Goal: Transaction & Acquisition: Subscribe to service/newsletter

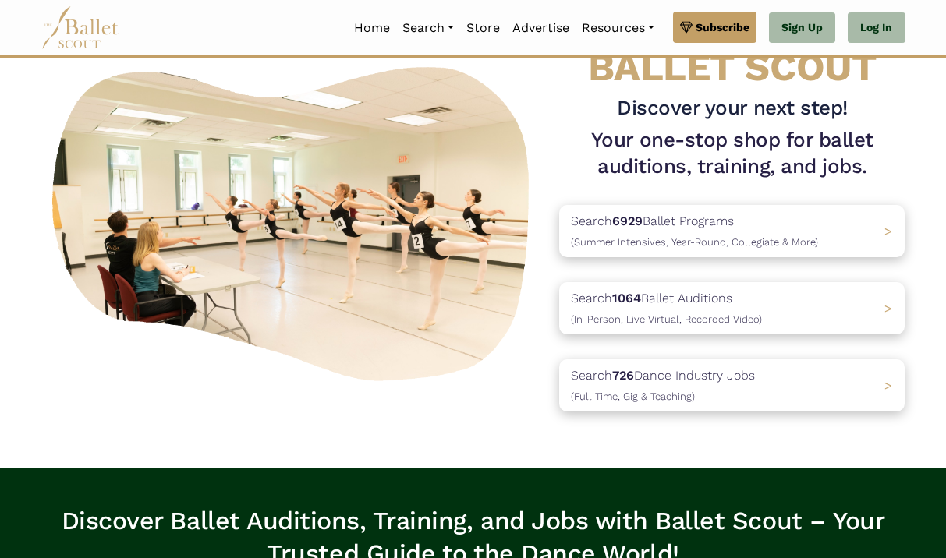
scroll to position [87, 0]
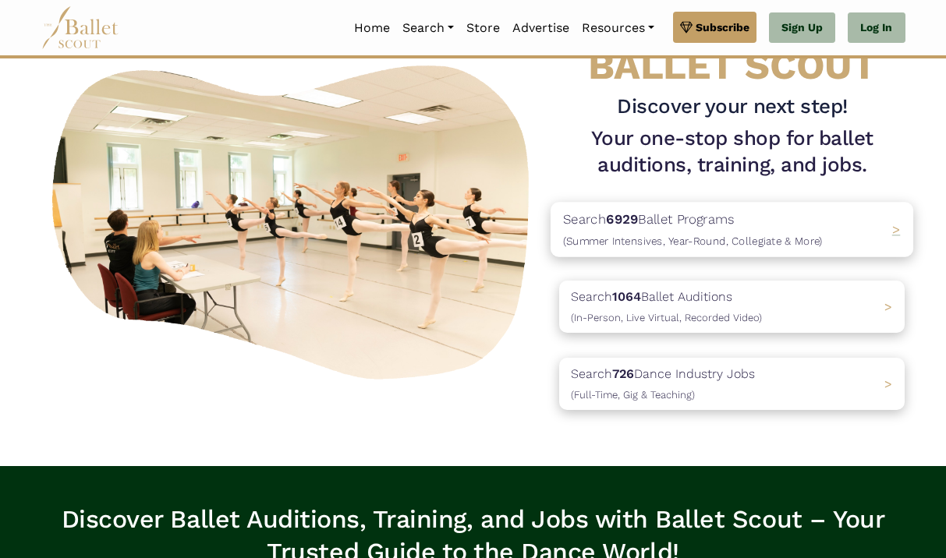
click at [749, 221] on p "Search 6929 Ballet Programs (Summer Intensives, Year-Round, Collegiate & More)" at bounding box center [693, 230] width 260 height 42
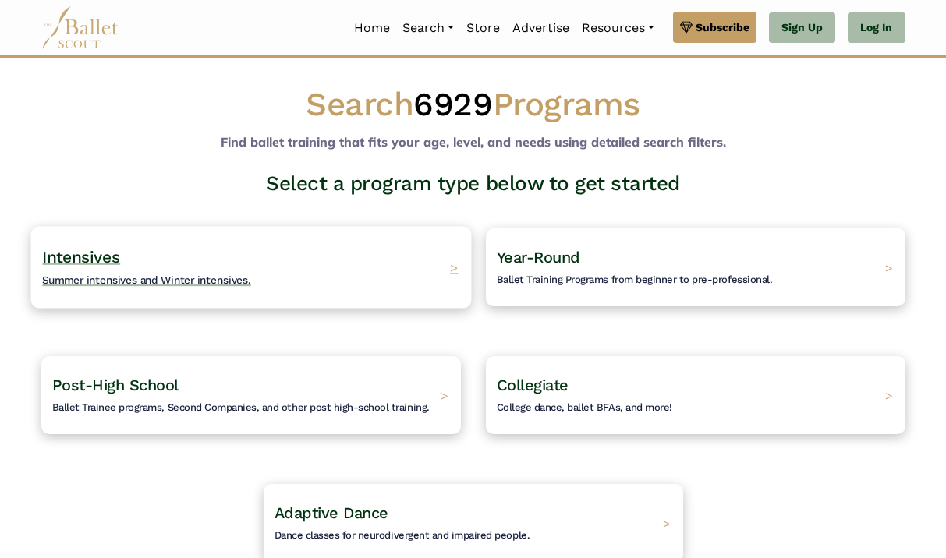
click at [427, 267] on div "Intensives Summer intensives and Winter intensives. >" at bounding box center [250, 267] width 441 height 82
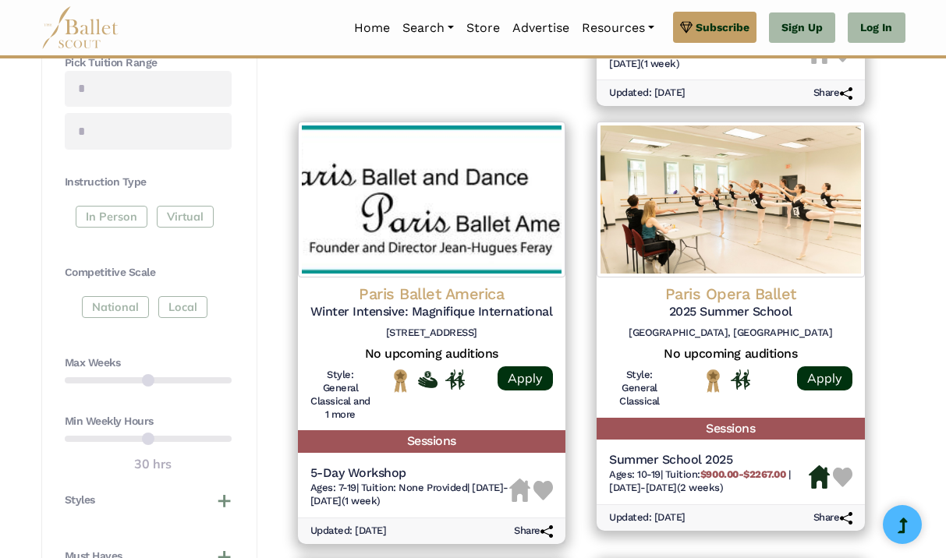
scroll to position [694, 0]
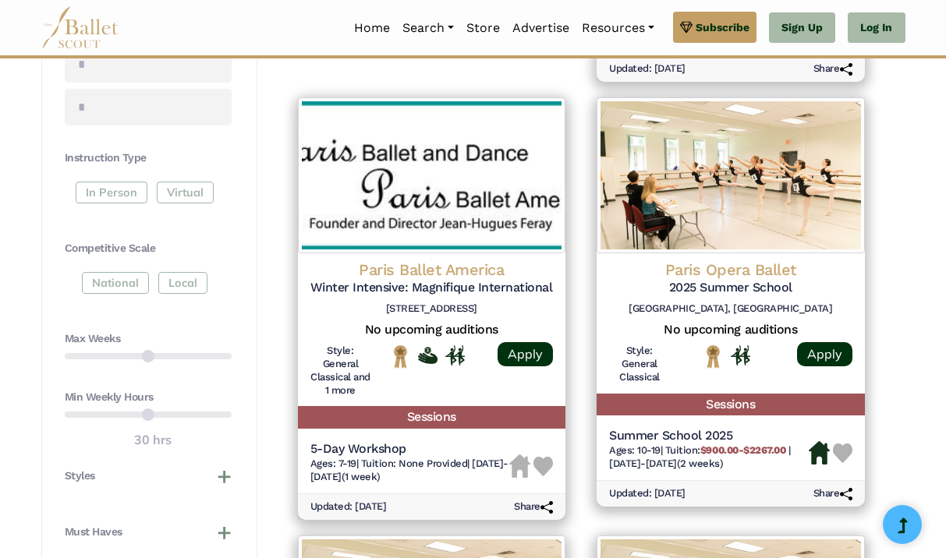
click at [98, 189] on div "In Person Virtual" at bounding box center [148, 196] width 167 height 28
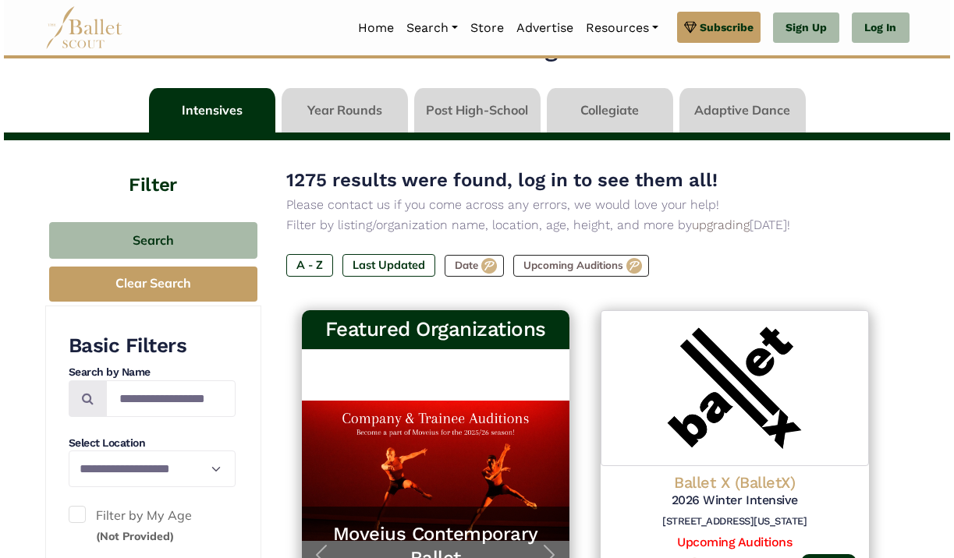
scroll to position [52, 0]
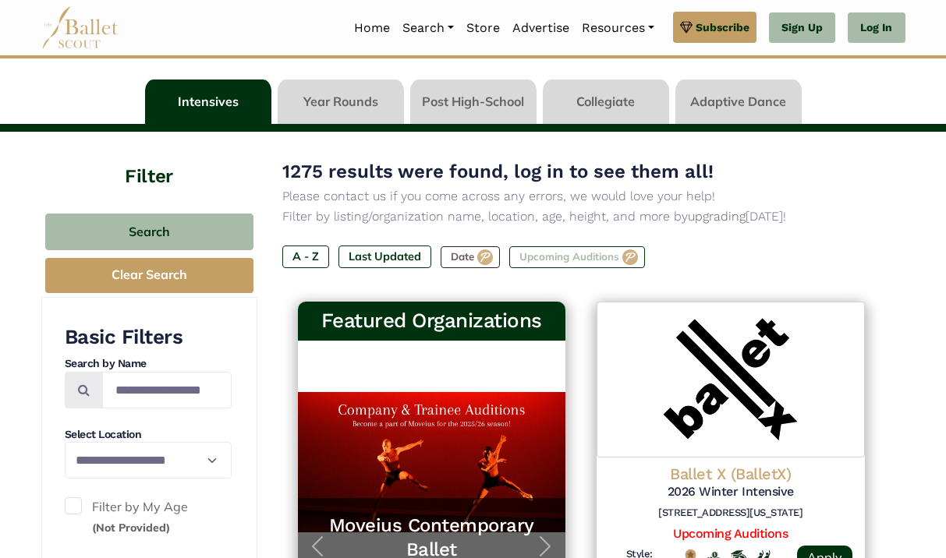
click at [566, 257] on label "Upcoming Auditions" at bounding box center [577, 257] width 136 height 22
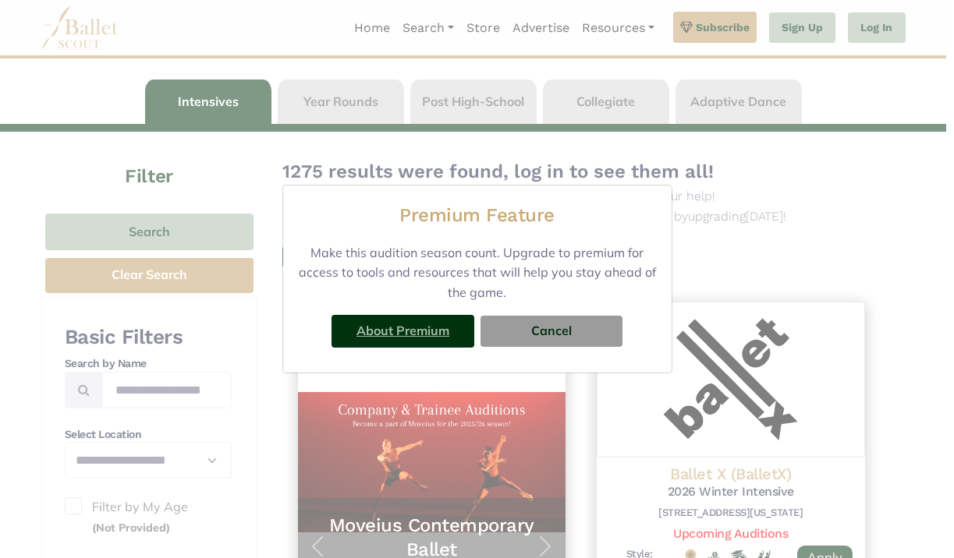
click at [422, 330] on link "About Premium" at bounding box center [402, 331] width 93 height 16
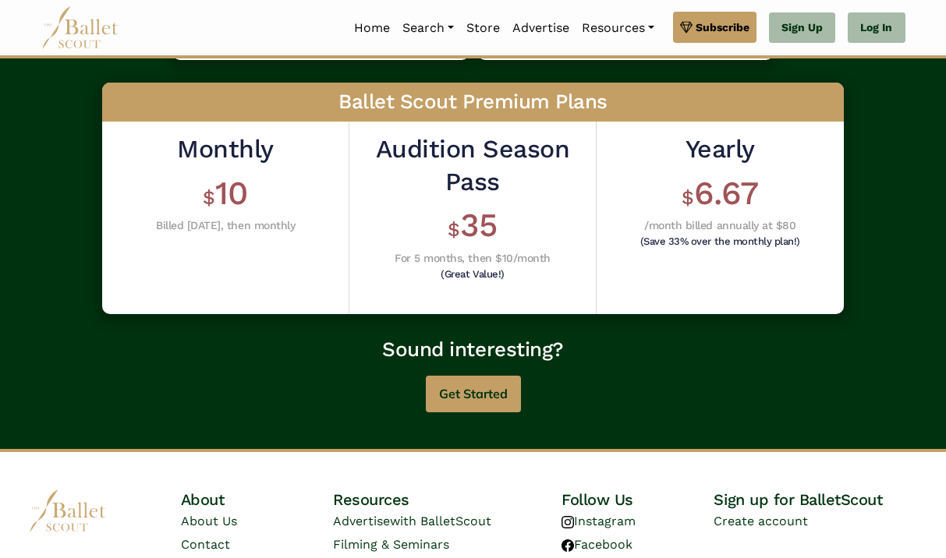
scroll to position [452, 0]
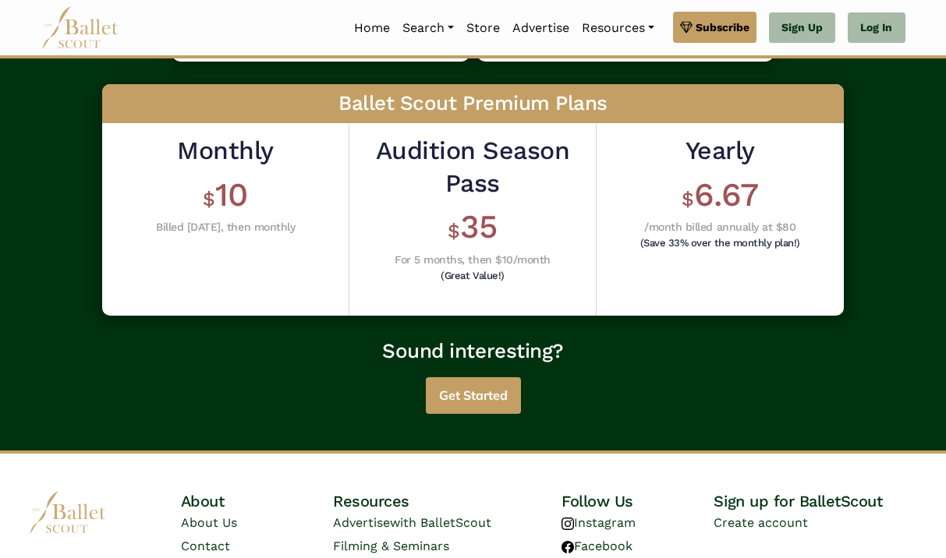
click at [471, 391] on button "Get Started" at bounding box center [473, 395] width 95 height 37
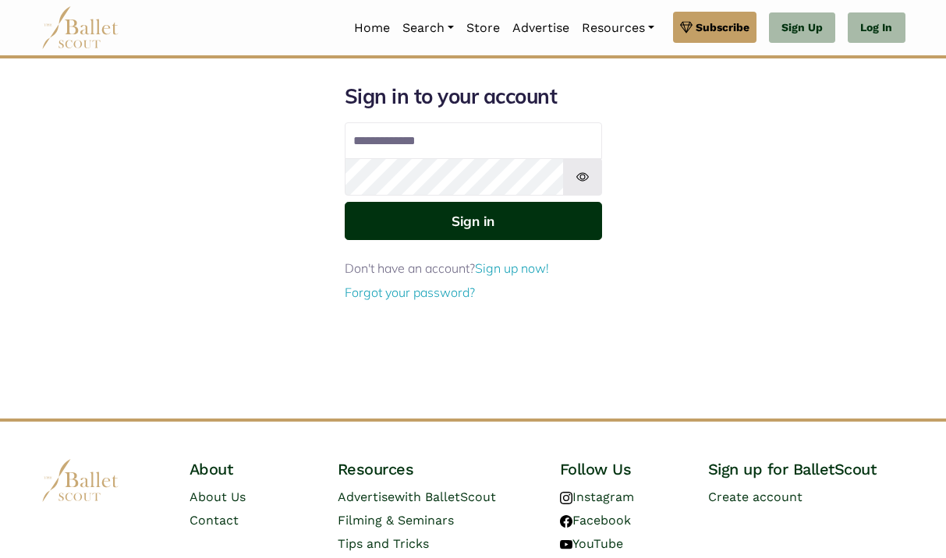
type input "**********"
click at [465, 221] on button "Sign in" at bounding box center [473, 221] width 257 height 38
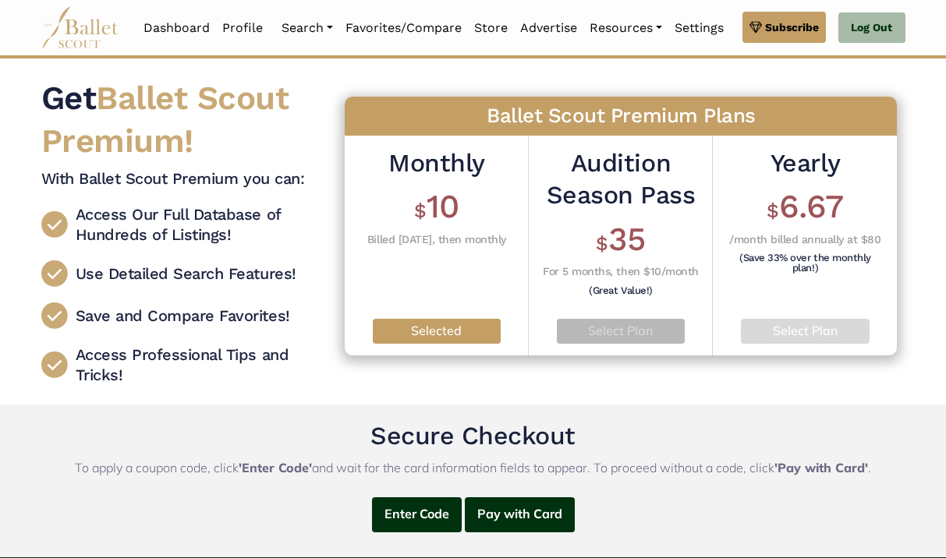
click at [646, 328] on p "Select Plan" at bounding box center [620, 331] width 103 height 20
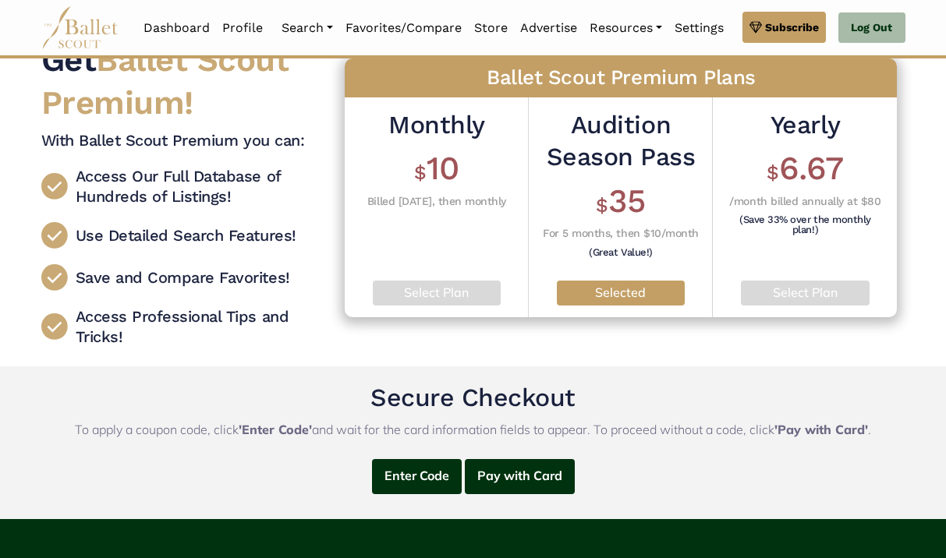
scroll to position [30, 0]
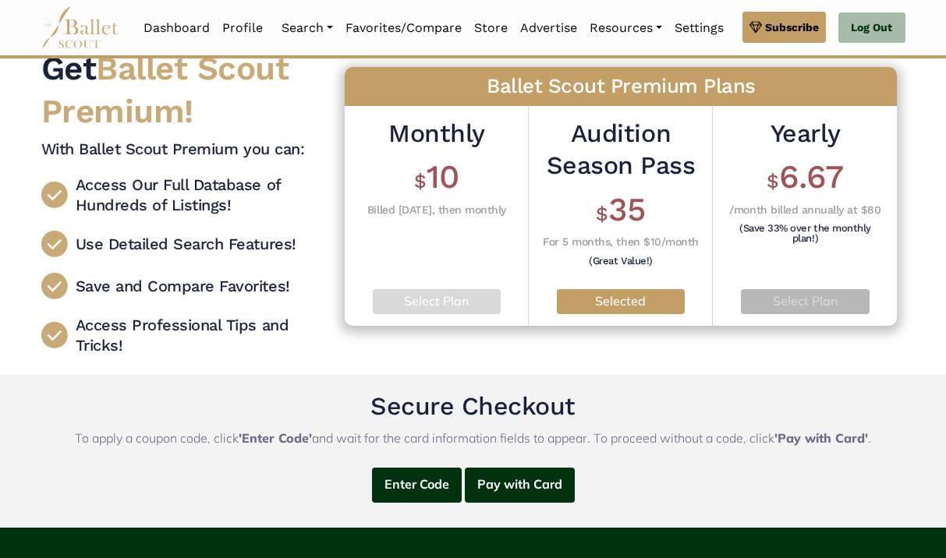
click at [822, 298] on p "Select Plan" at bounding box center [805, 302] width 104 height 20
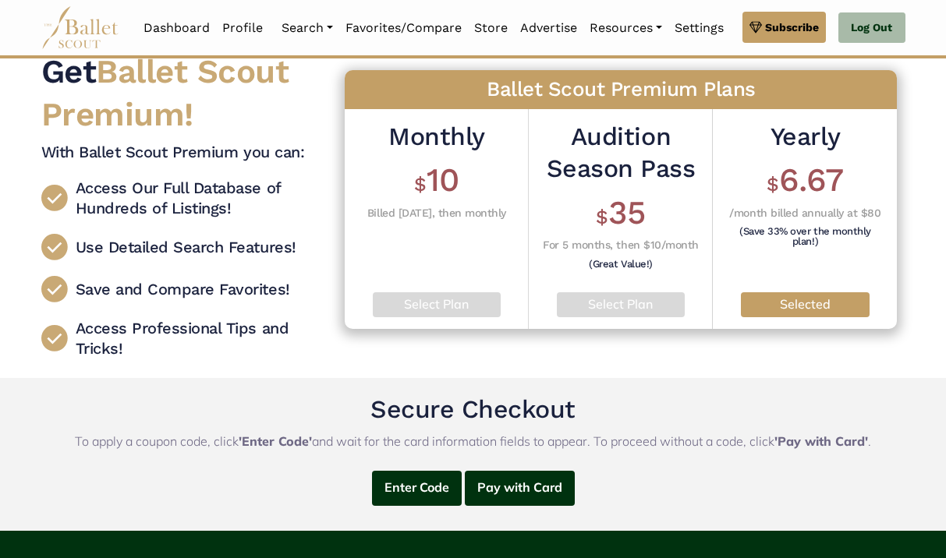
scroll to position [25, 0]
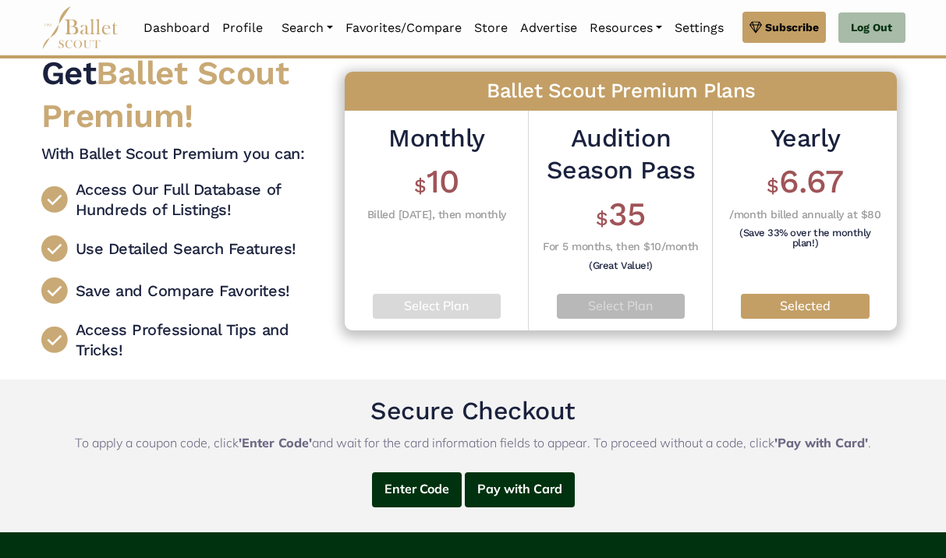
click at [637, 306] on p "Select Plan" at bounding box center [620, 306] width 103 height 20
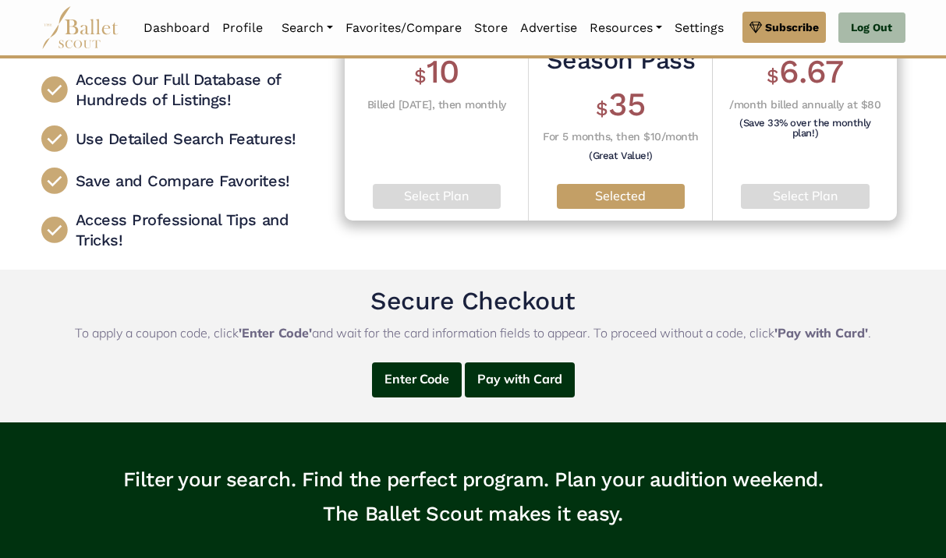
scroll to position [135, 0]
click at [526, 374] on button "Pay with Card" at bounding box center [520, 380] width 110 height 35
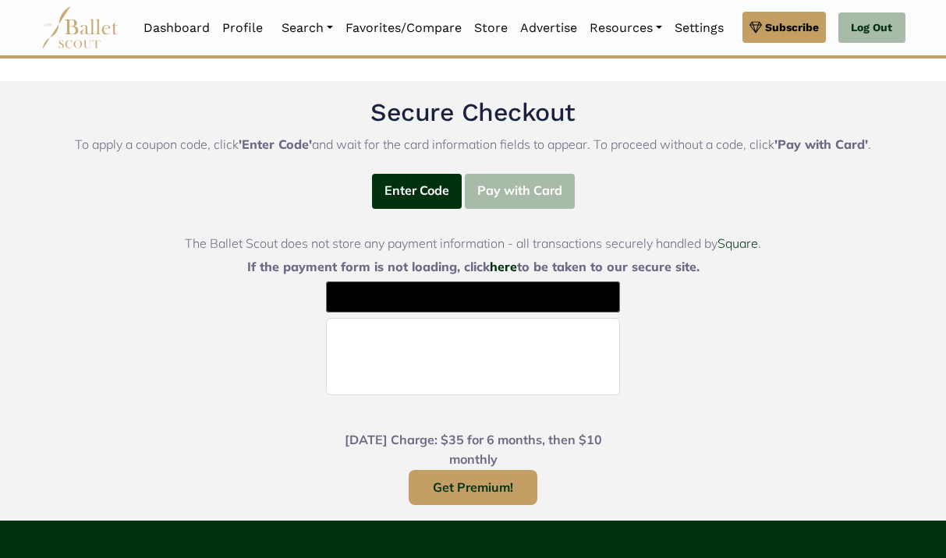
scroll to position [360, 0]
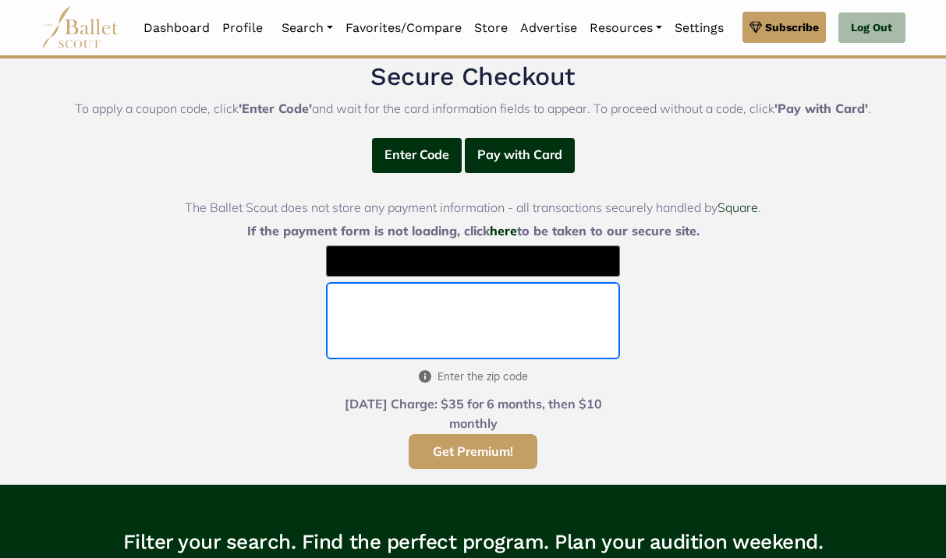
click at [500, 450] on button "Get Premium!" at bounding box center [473, 451] width 129 height 35
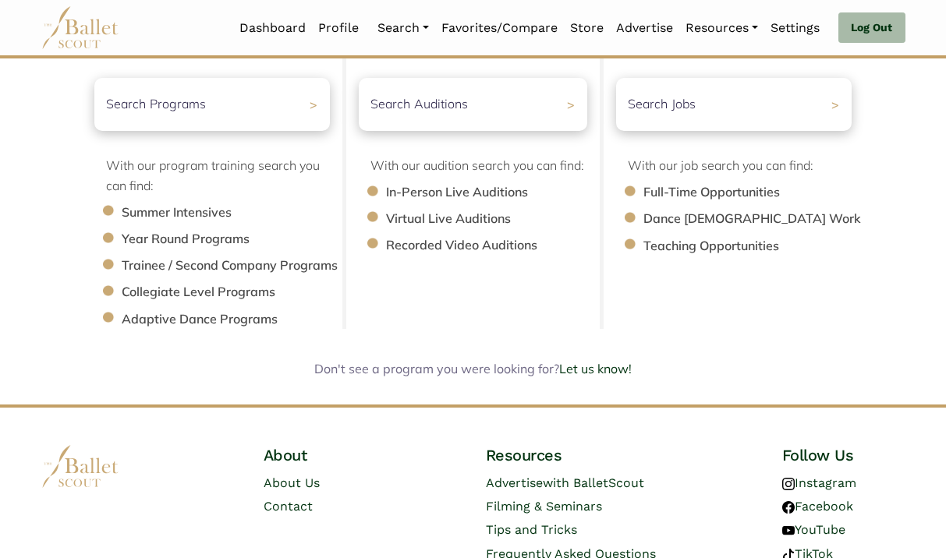
scroll to position [239, 0]
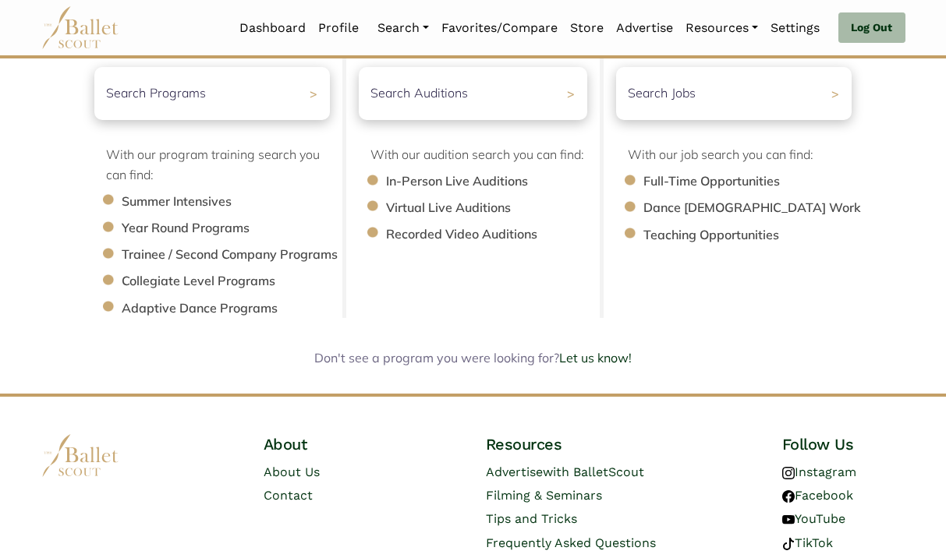
click at [191, 198] on li "Summer Intensives" at bounding box center [234, 202] width 224 height 20
click at [231, 97] on div "Search Programs >" at bounding box center [212, 93] width 247 height 55
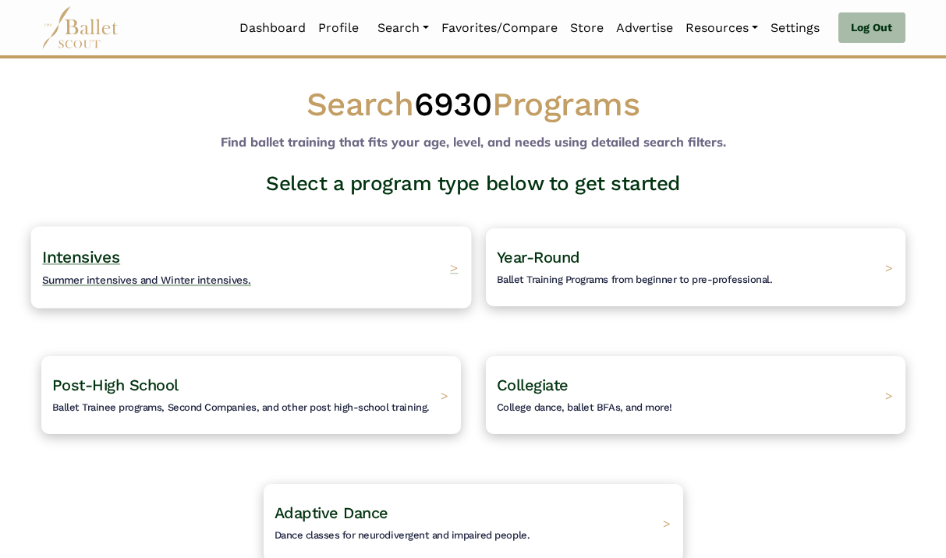
click at [252, 278] on div "Intensives Summer intensives and Winter intensives. >" at bounding box center [250, 267] width 441 height 82
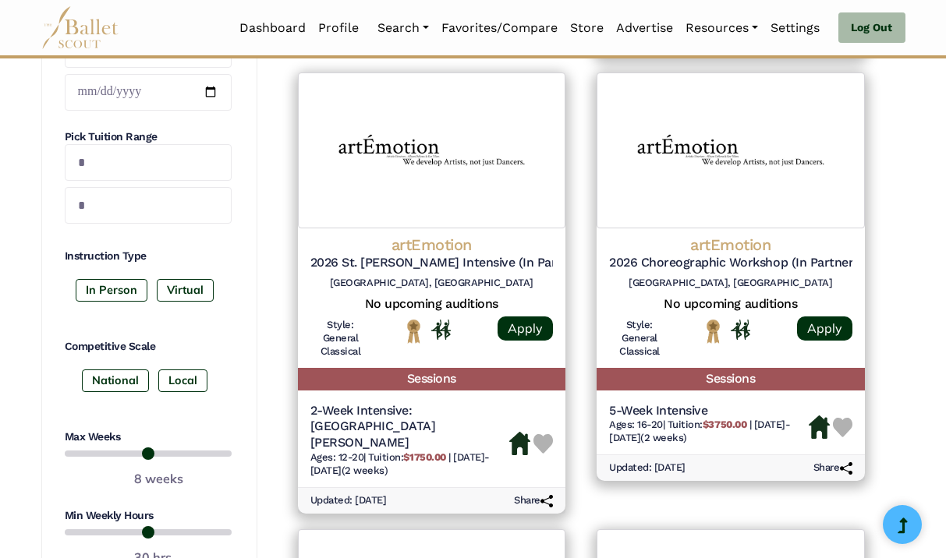
scroll to position [847, 0]
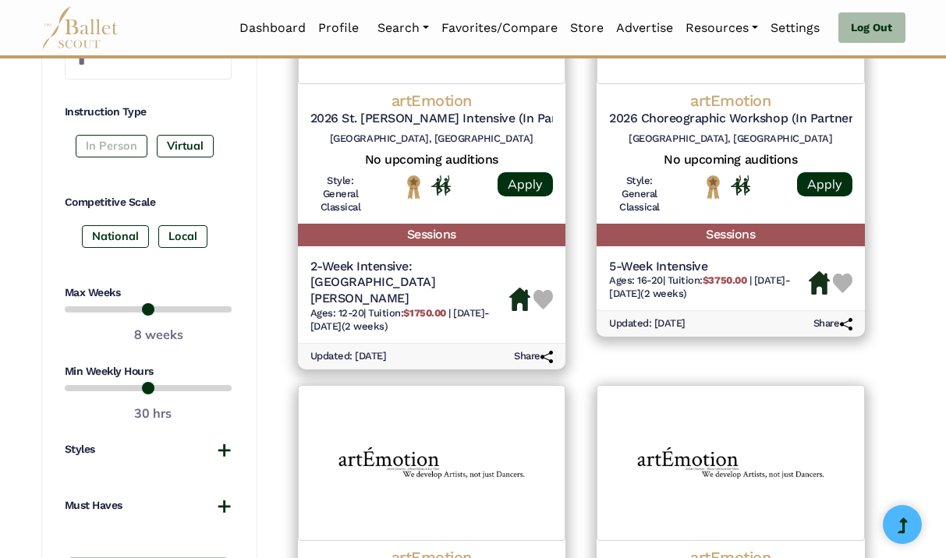
click at [122, 147] on label "In Person" at bounding box center [112, 146] width 72 height 22
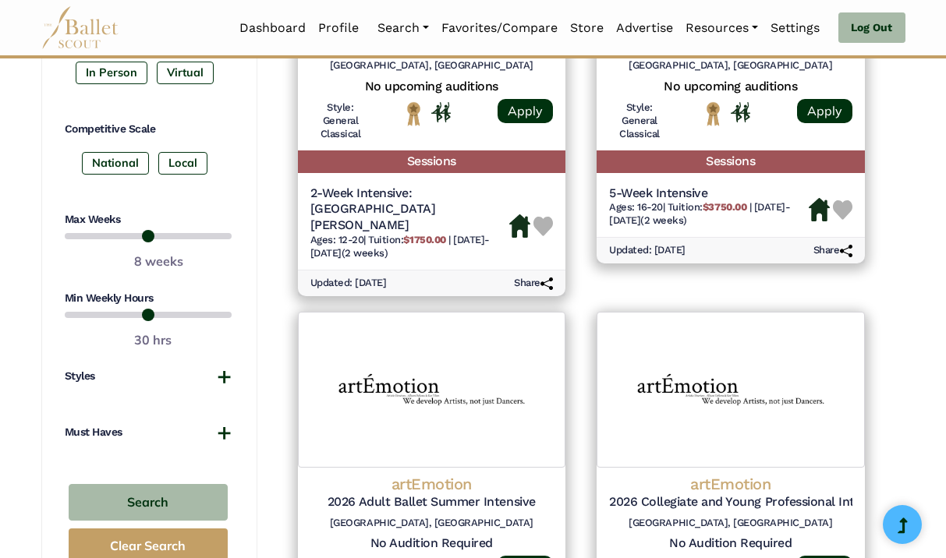
scroll to position [930, 0]
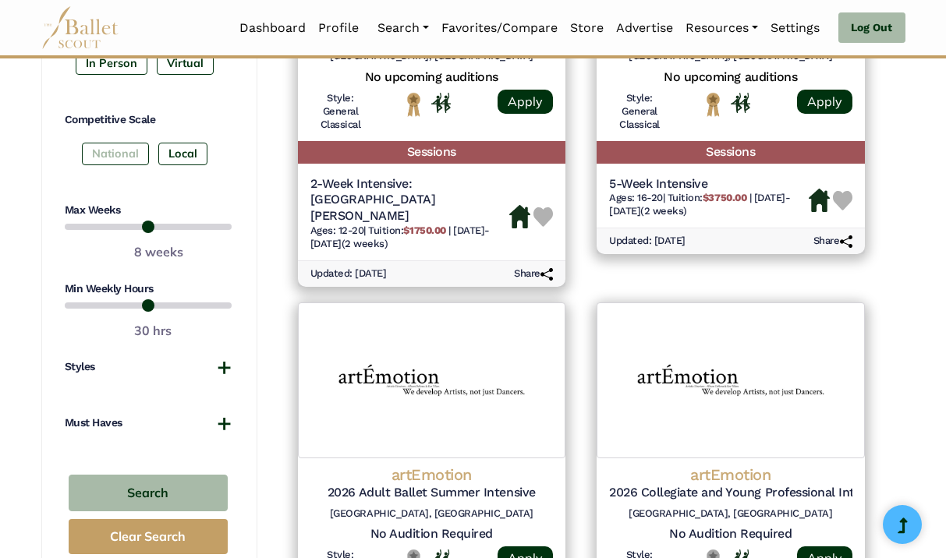
click at [109, 157] on label "National" at bounding box center [115, 154] width 67 height 22
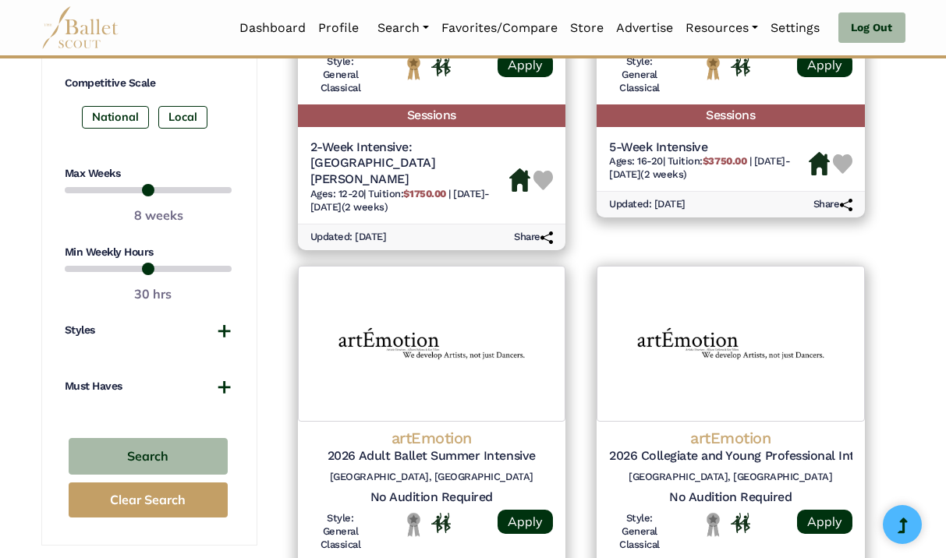
scroll to position [1028, 0]
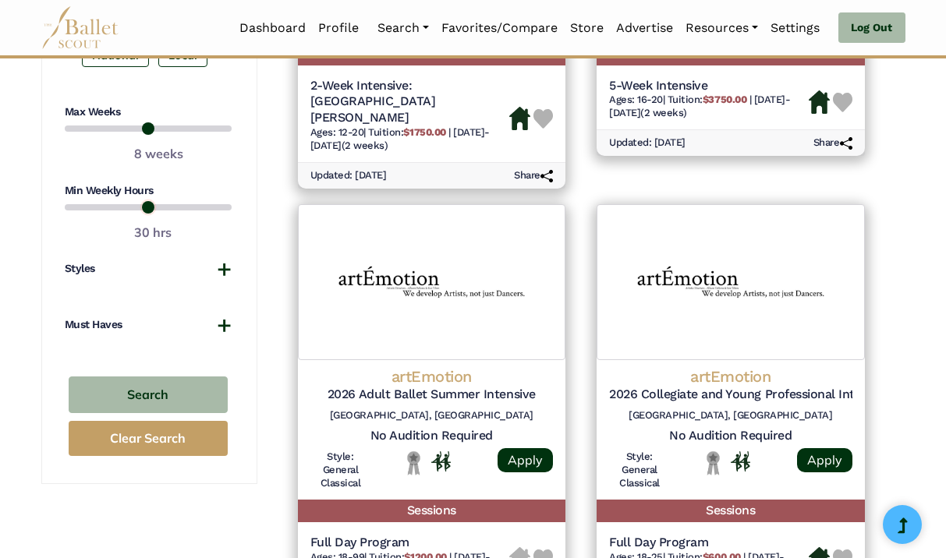
drag, startPoint x: 184, startPoint y: 205, endPoint x: 137, endPoint y: 210, distance: 47.0
click at [137, 210] on input "range" at bounding box center [148, 207] width 167 height 19
drag, startPoint x: 137, startPoint y: 210, endPoint x: 123, endPoint y: 210, distance: 14.0
type input "**"
click at [123, 210] on input "range" at bounding box center [148, 207] width 167 height 19
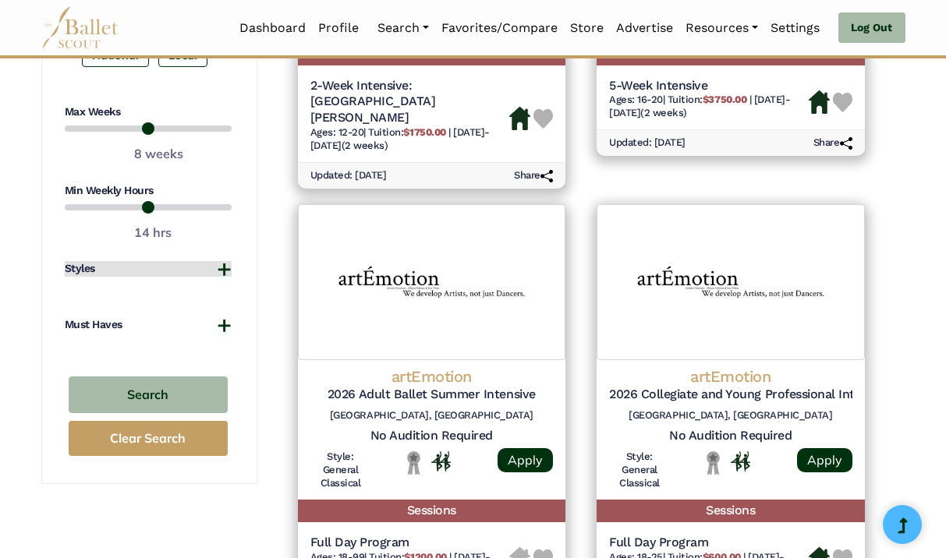
click at [227, 272] on button "Styles" at bounding box center [148, 269] width 167 height 16
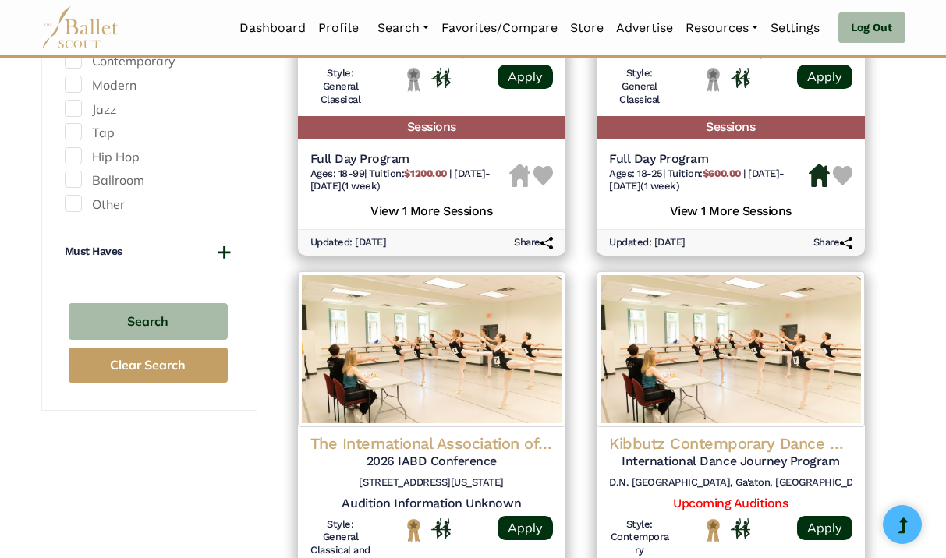
scroll to position [1430, 0]
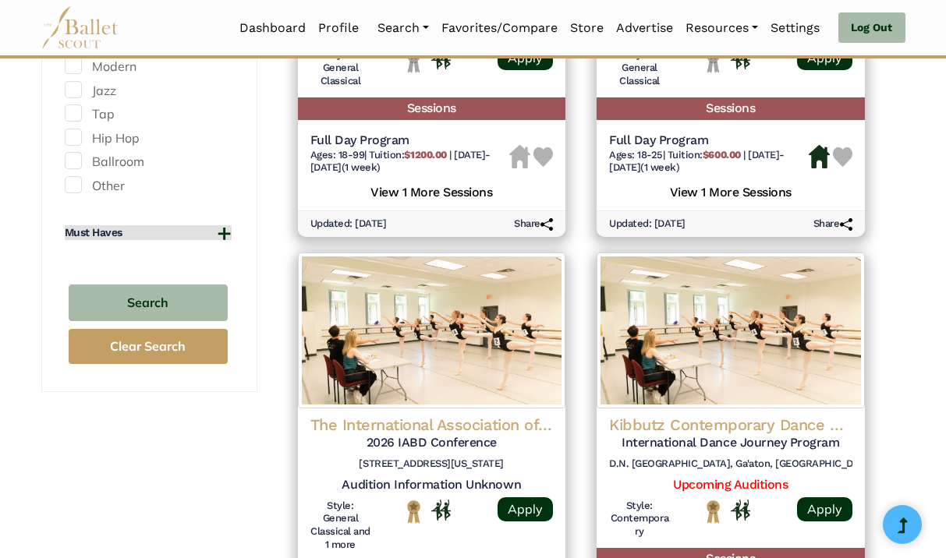
click at [220, 239] on button "Must Haves" at bounding box center [148, 233] width 167 height 16
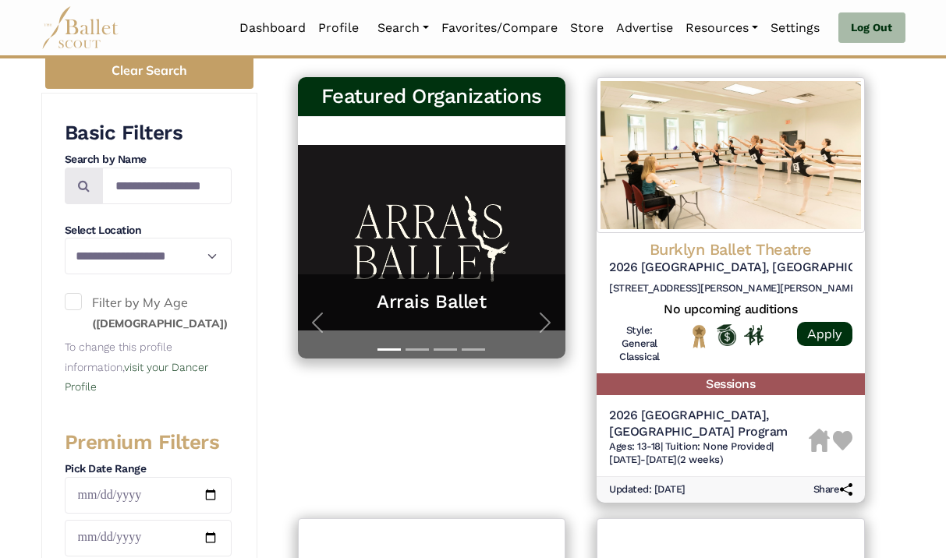
scroll to position [311, 0]
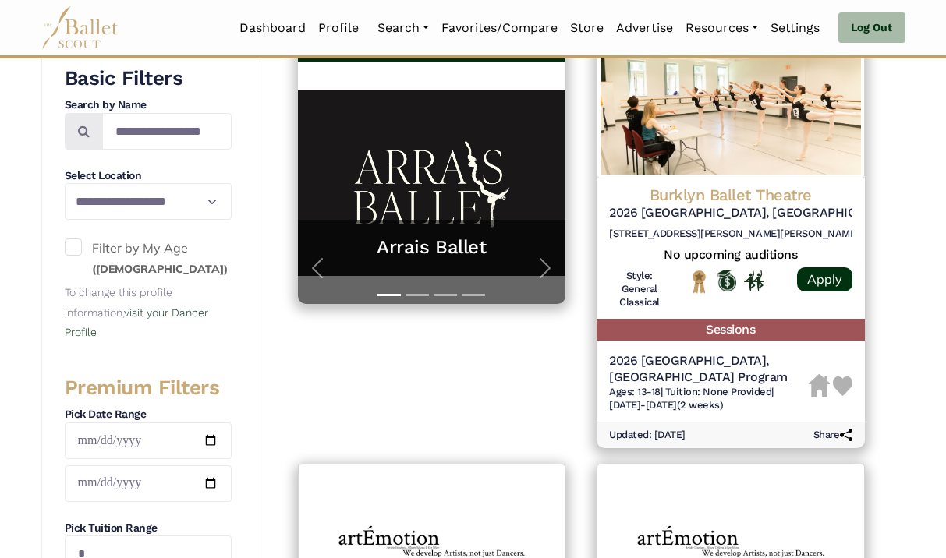
click at [73, 257] on label "Filter by My Age (16 years old)" at bounding box center [148, 259] width 167 height 40
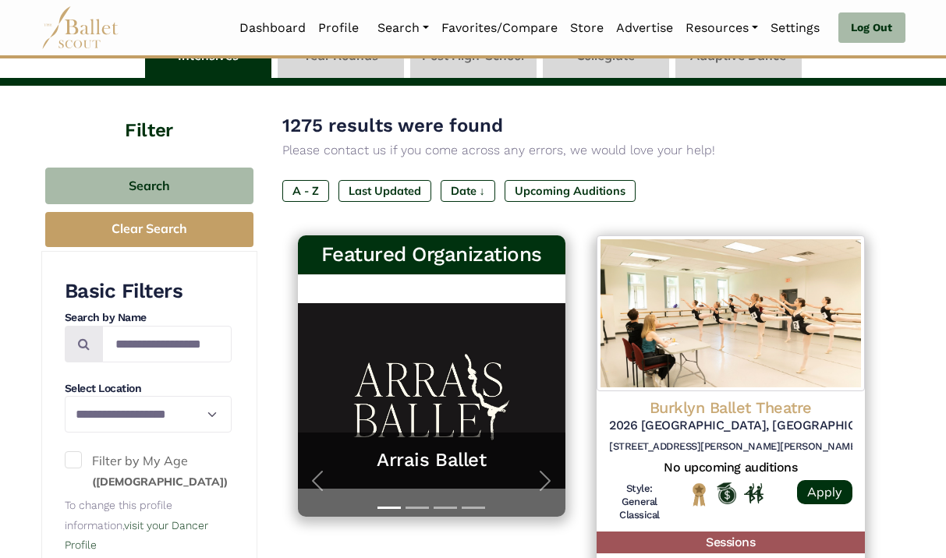
scroll to position [0, 0]
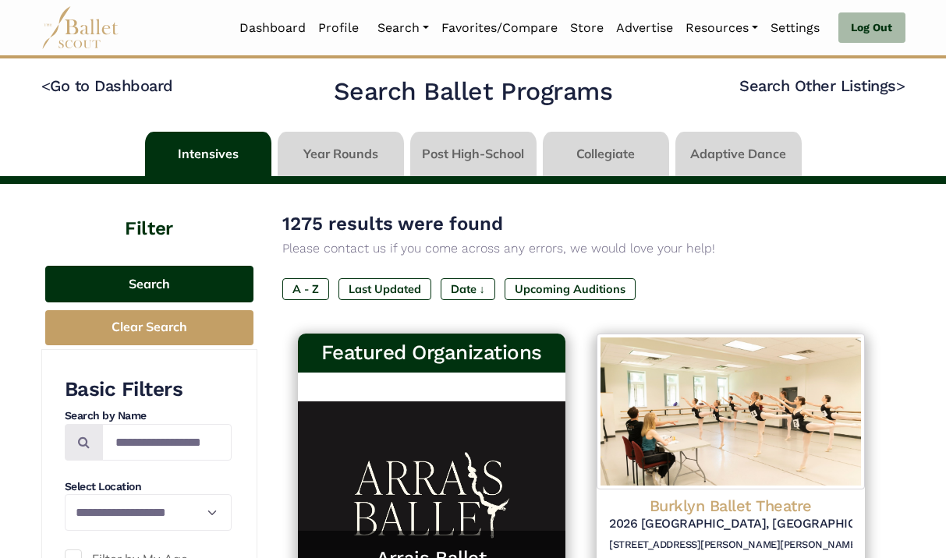
click at [194, 275] on button "Search" at bounding box center [149, 284] width 208 height 37
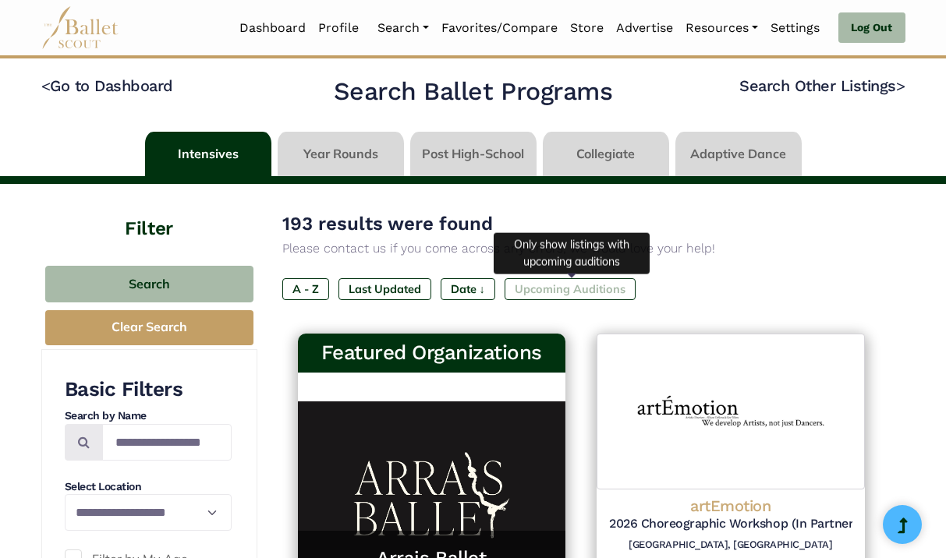
click at [569, 290] on label "Upcoming Auditions" at bounding box center [570, 289] width 131 height 22
click at [583, 295] on label "Upcoming Auditions" at bounding box center [570, 289] width 131 height 22
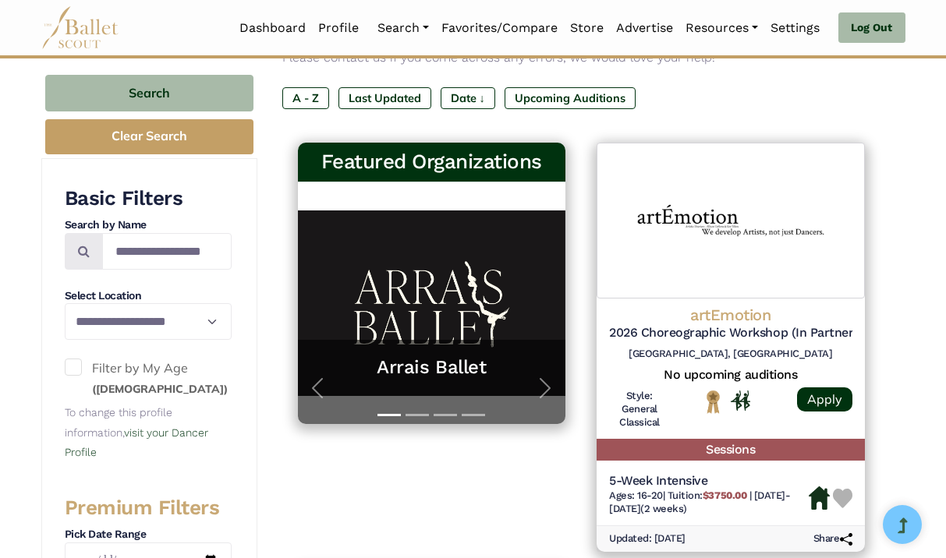
scroll to position [333, 0]
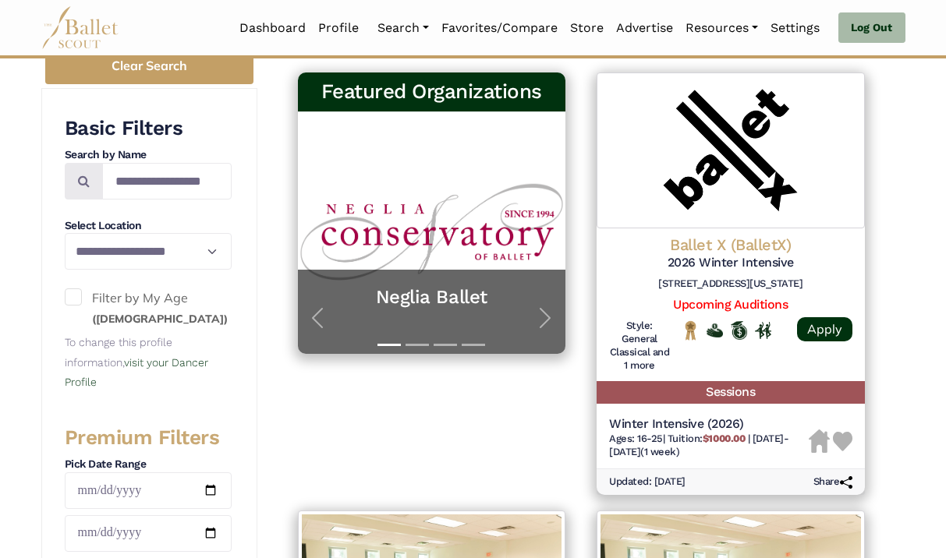
scroll to position [270, 0]
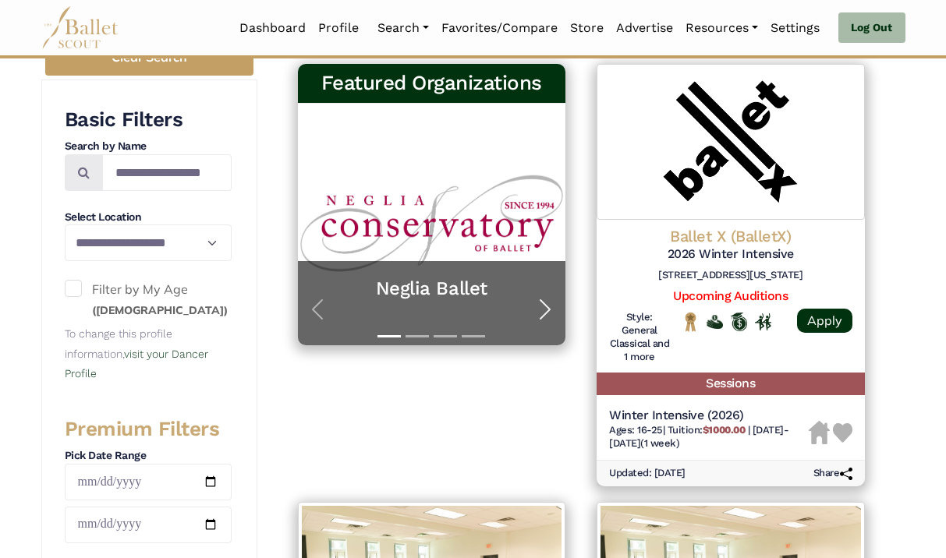
click at [545, 306] on span "button" at bounding box center [545, 309] width 25 height 25
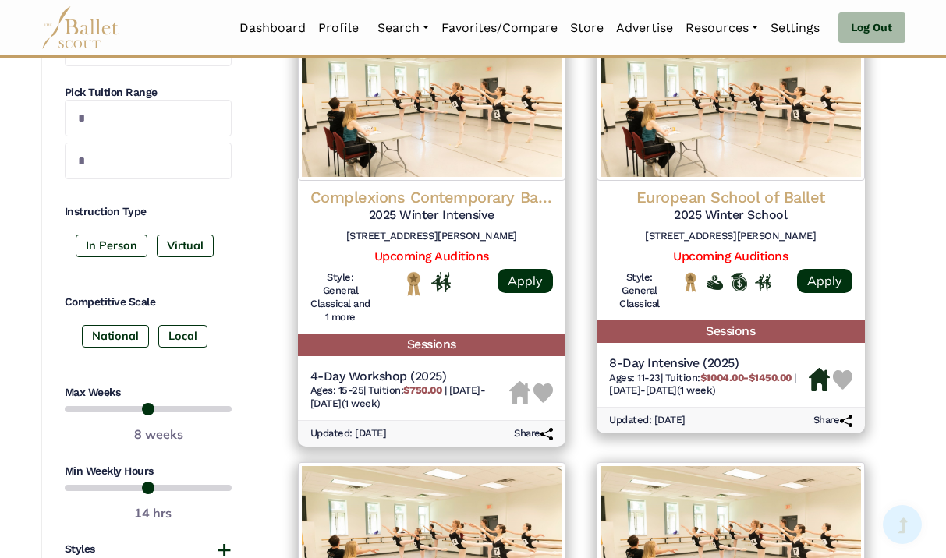
scroll to position [971, 0]
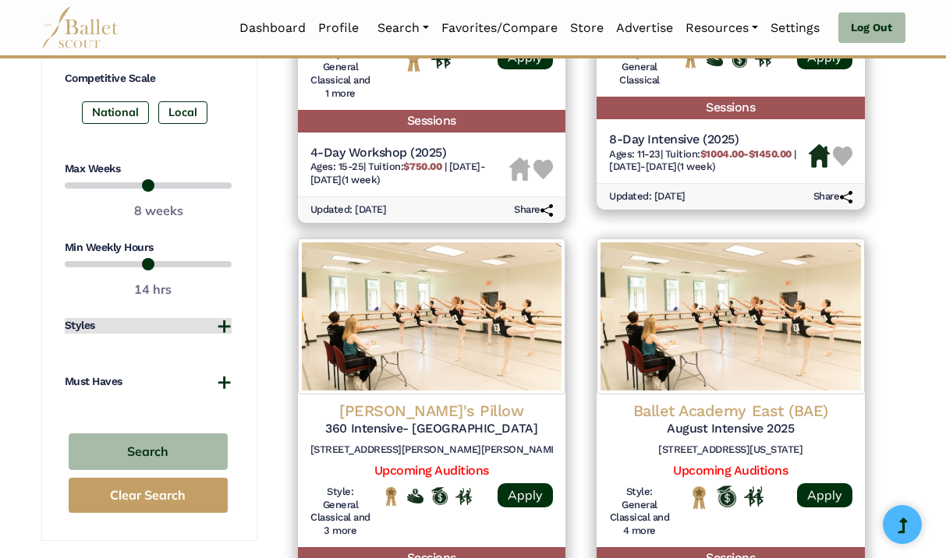
click at [218, 334] on button "Styles" at bounding box center [148, 326] width 167 height 16
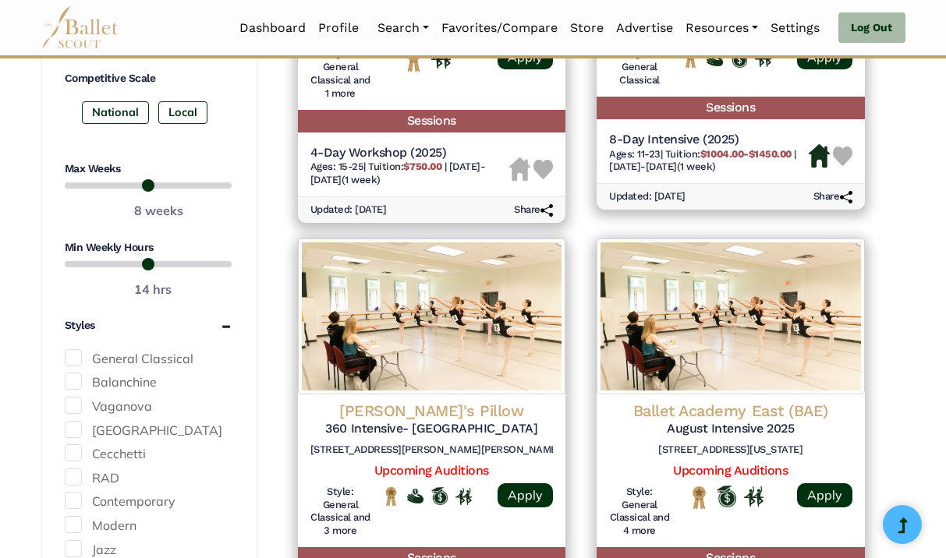
click at [70, 358] on span at bounding box center [73, 357] width 17 height 17
click at [75, 381] on span at bounding box center [73, 381] width 17 height 17
click at [75, 405] on span at bounding box center [73, 405] width 17 height 17
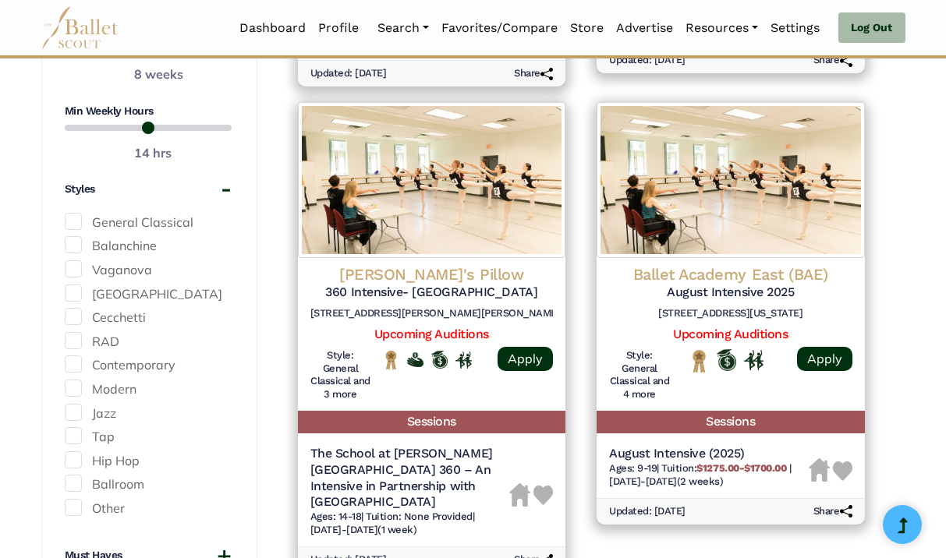
scroll to position [1172, 0]
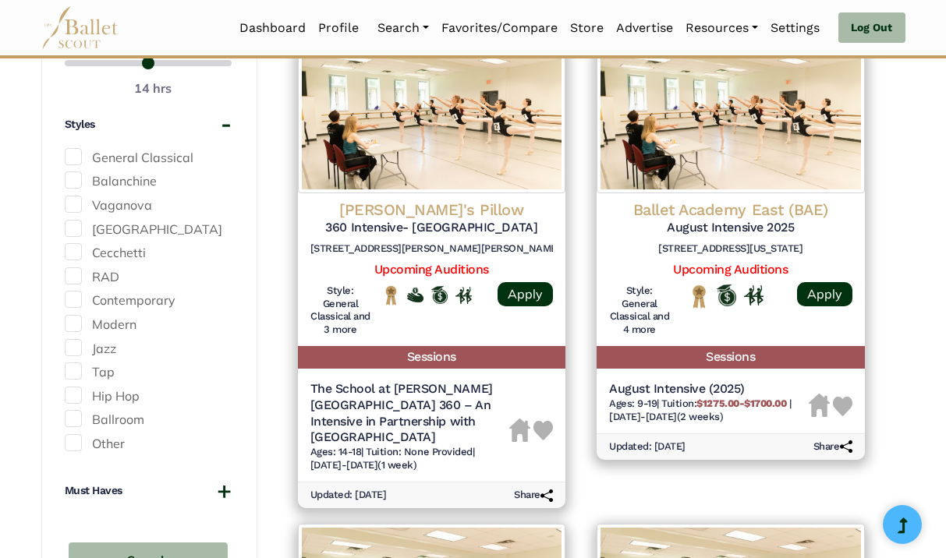
click at [76, 247] on span at bounding box center [73, 251] width 17 height 17
click at [73, 228] on span at bounding box center [73, 228] width 17 height 17
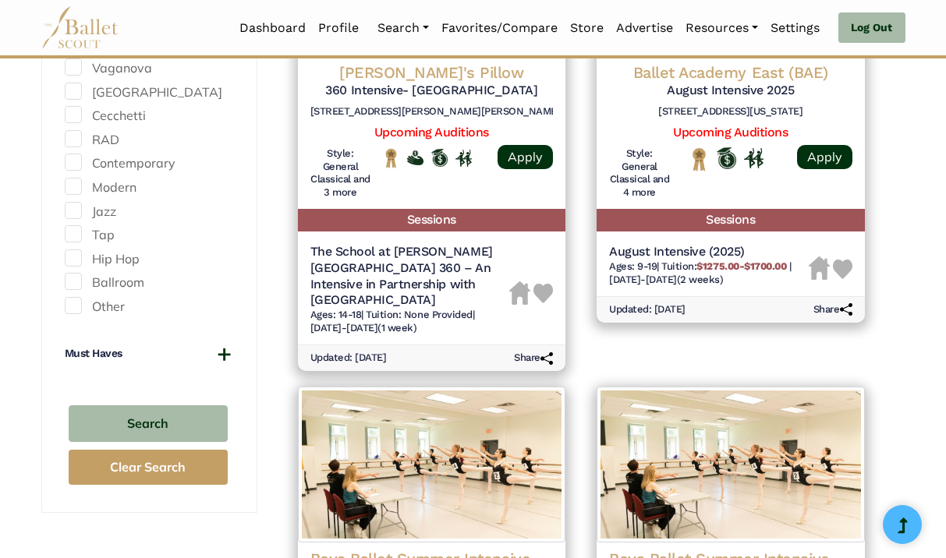
scroll to position [1338, 0]
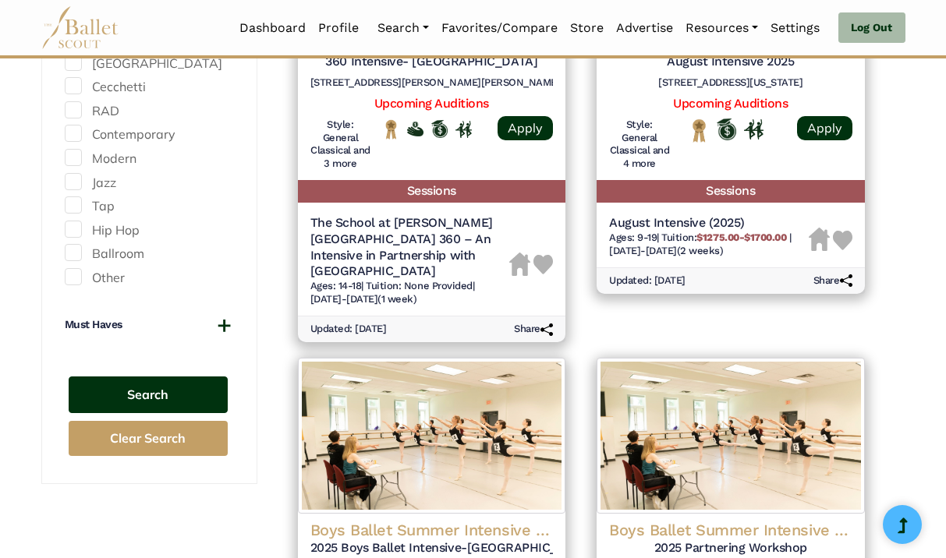
click at [155, 390] on button "Search" at bounding box center [148, 395] width 159 height 37
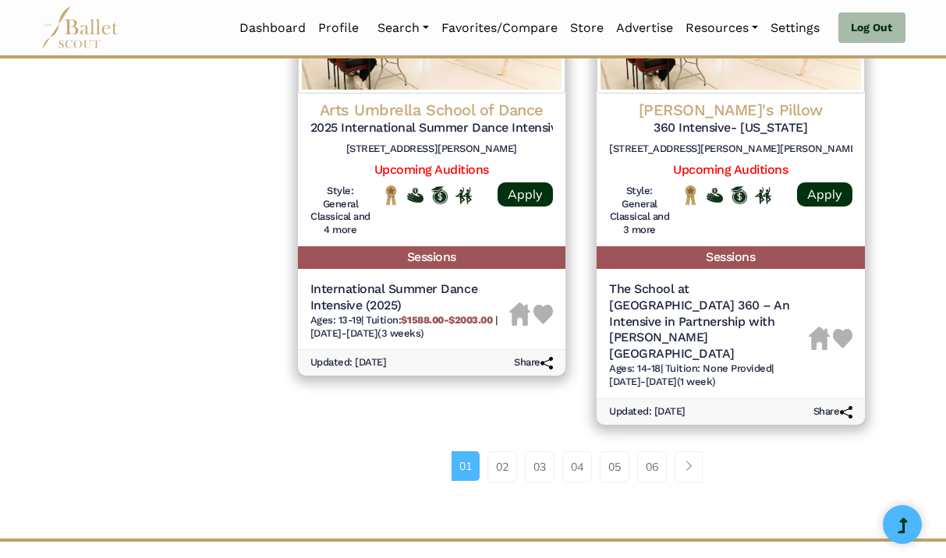
scroll to position [2238, 0]
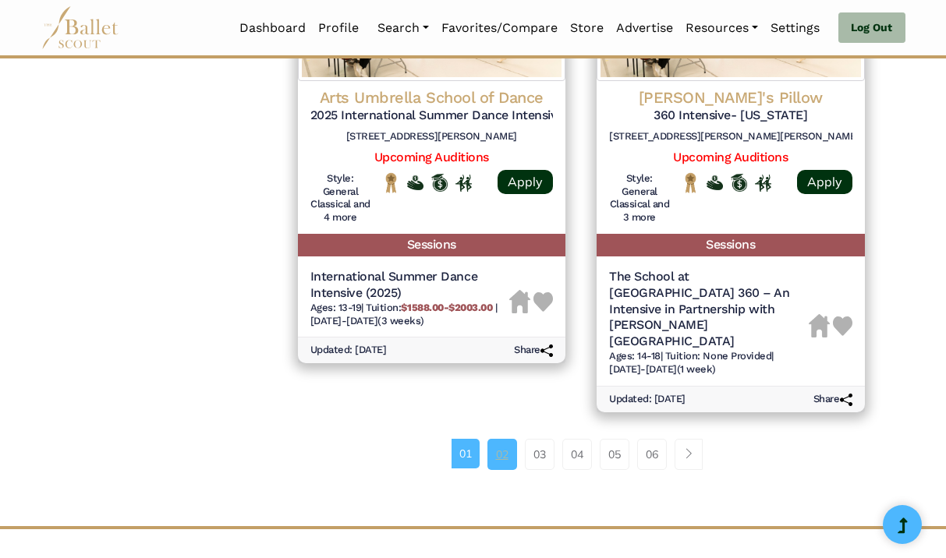
click at [500, 439] on link "02" at bounding box center [502, 454] width 30 height 31
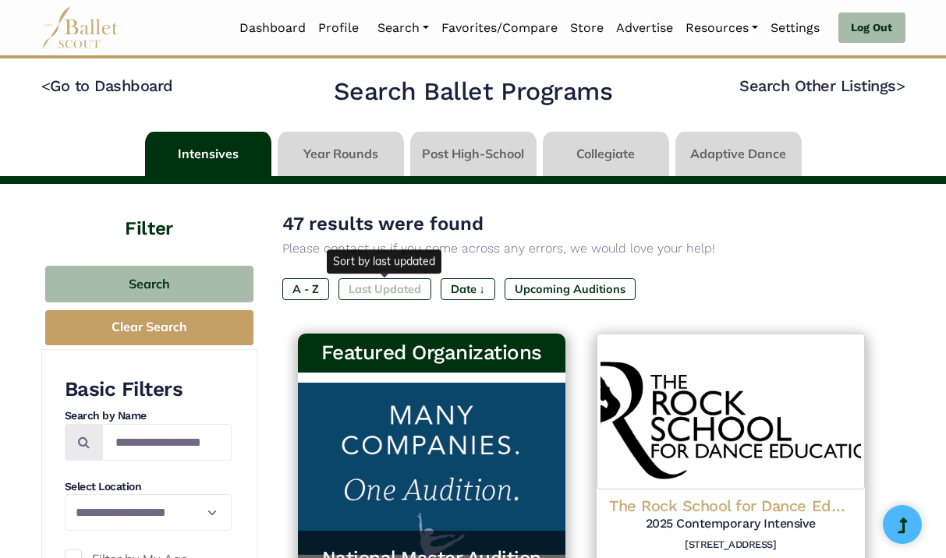
click at [399, 289] on label "Last Updated" at bounding box center [384, 289] width 93 height 22
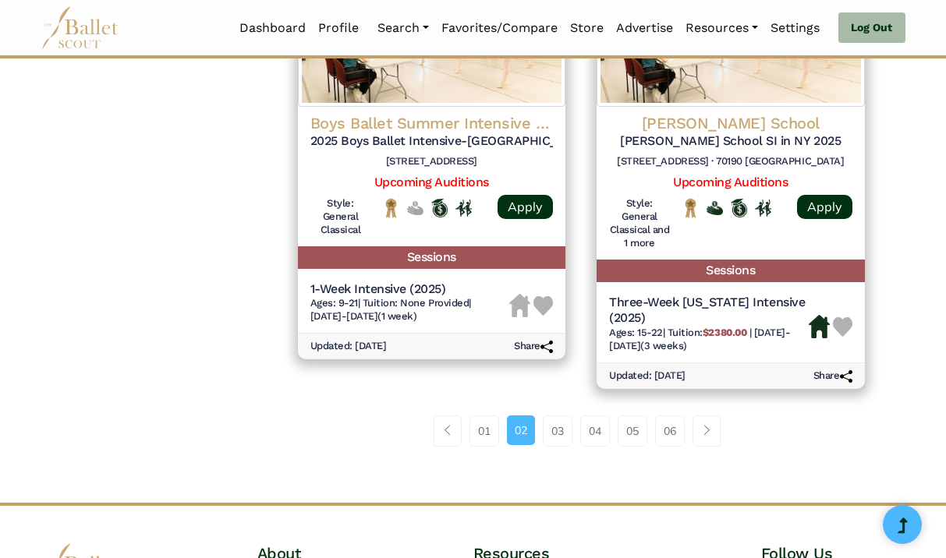
scroll to position [2401, 0]
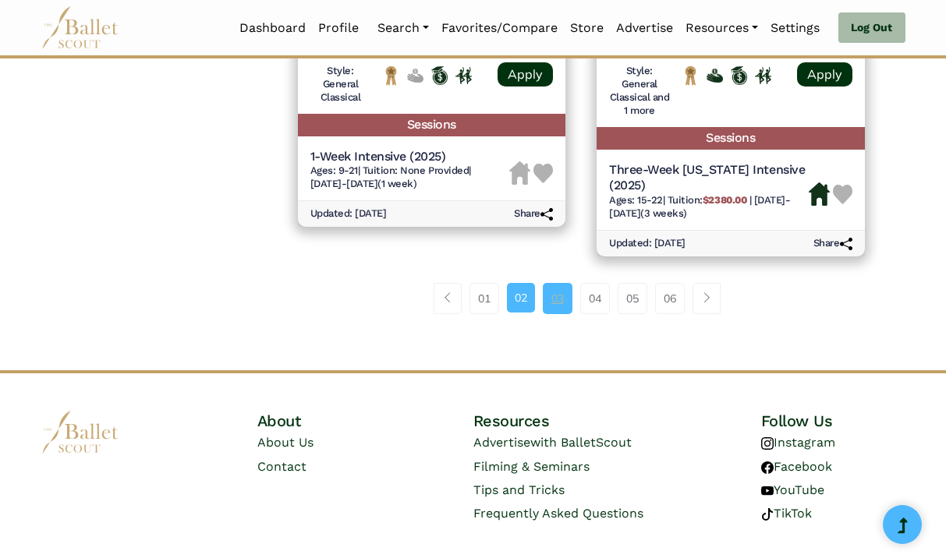
click at [552, 283] on link "03" at bounding box center [558, 298] width 30 height 31
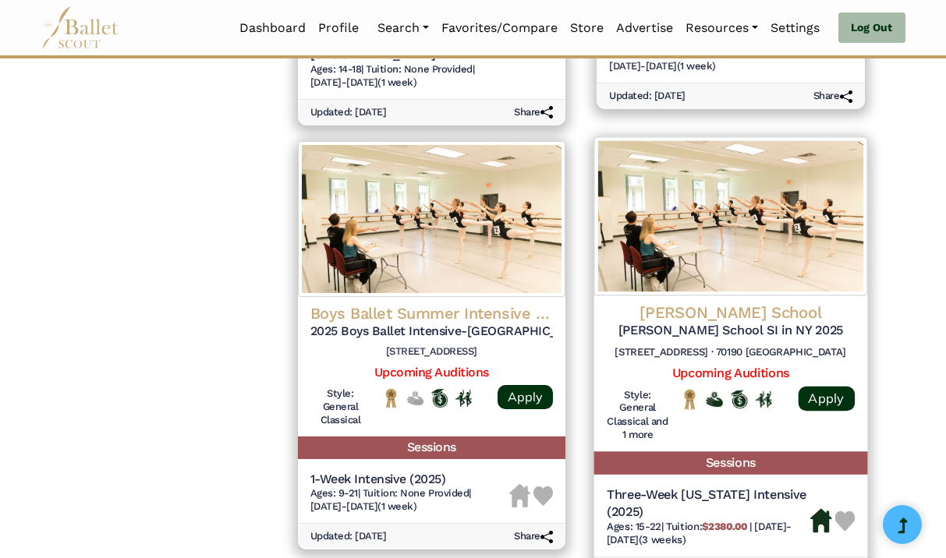
scroll to position [1833, 0]
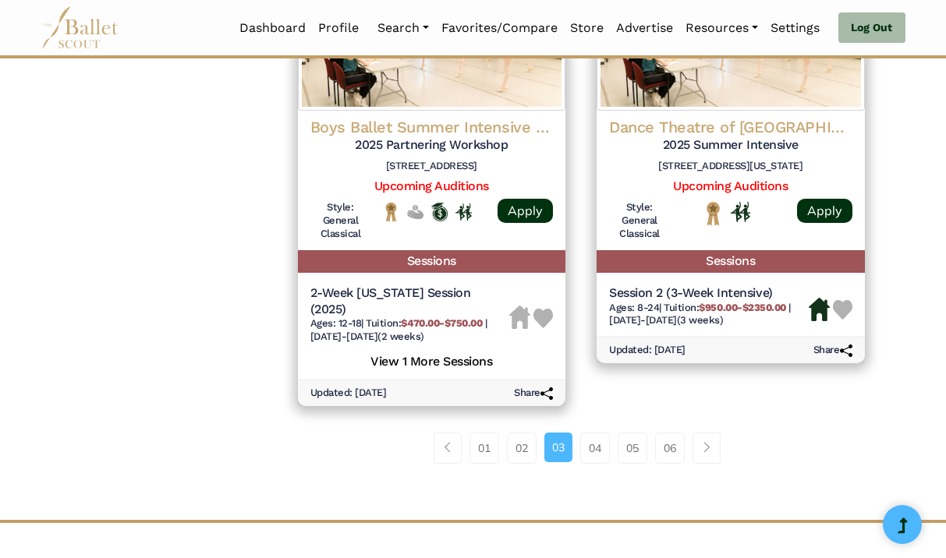
scroll to position [2175, 0]
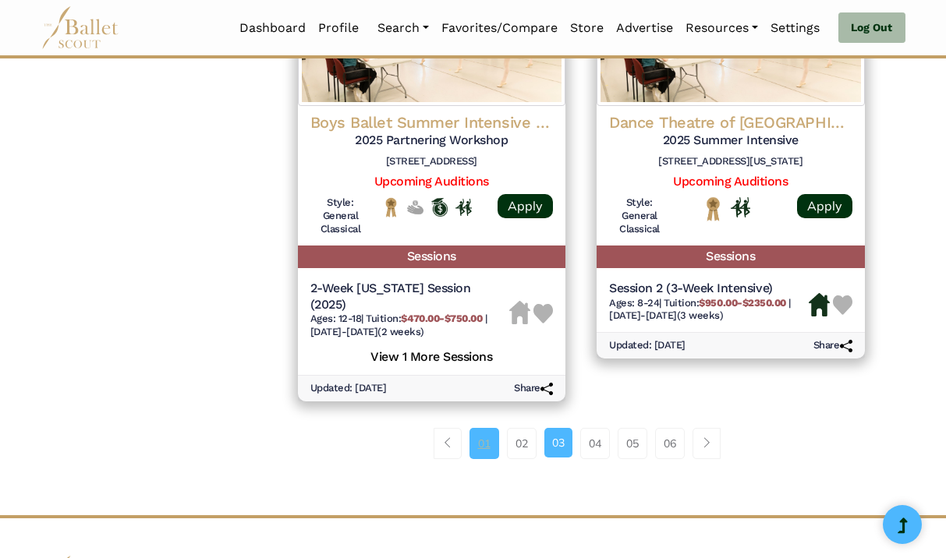
click at [486, 441] on link "01" at bounding box center [484, 443] width 30 height 31
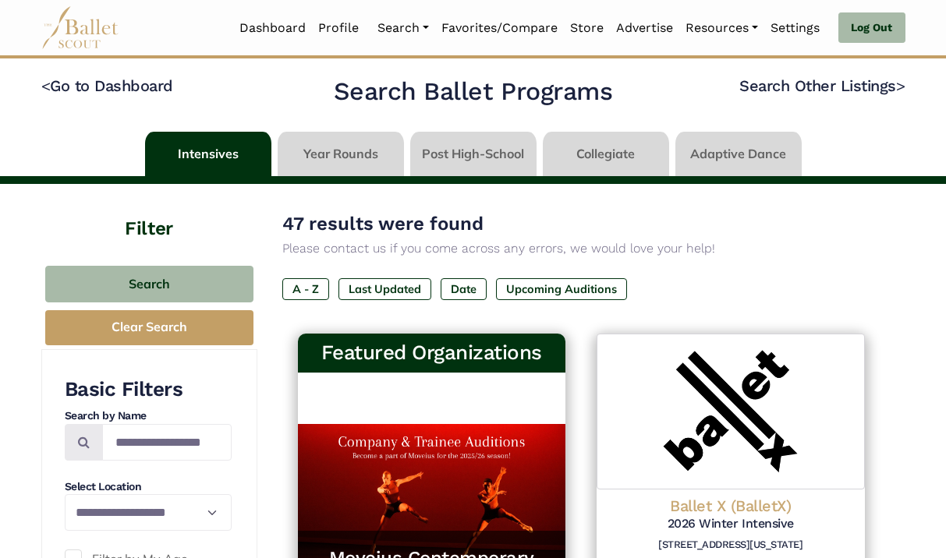
click at [331, 158] on link at bounding box center [341, 154] width 126 height 44
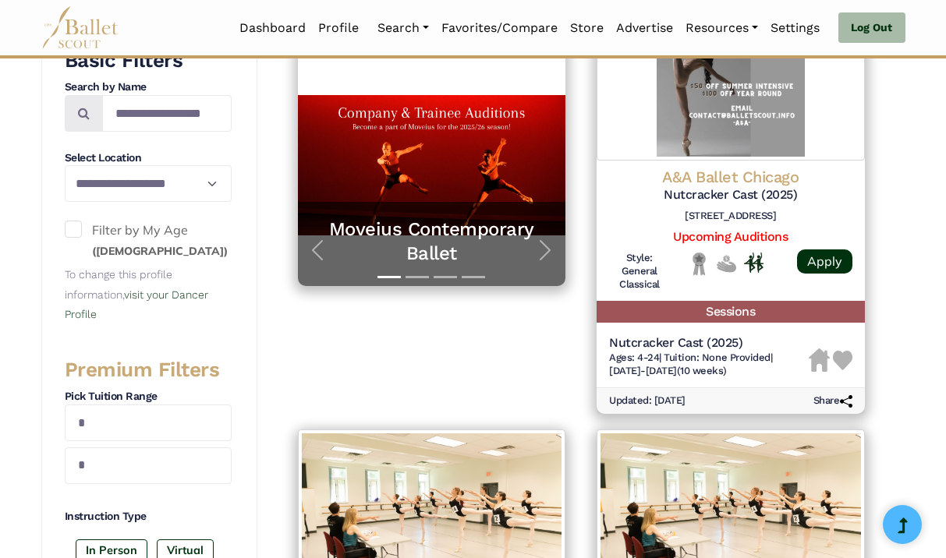
scroll to position [277, 0]
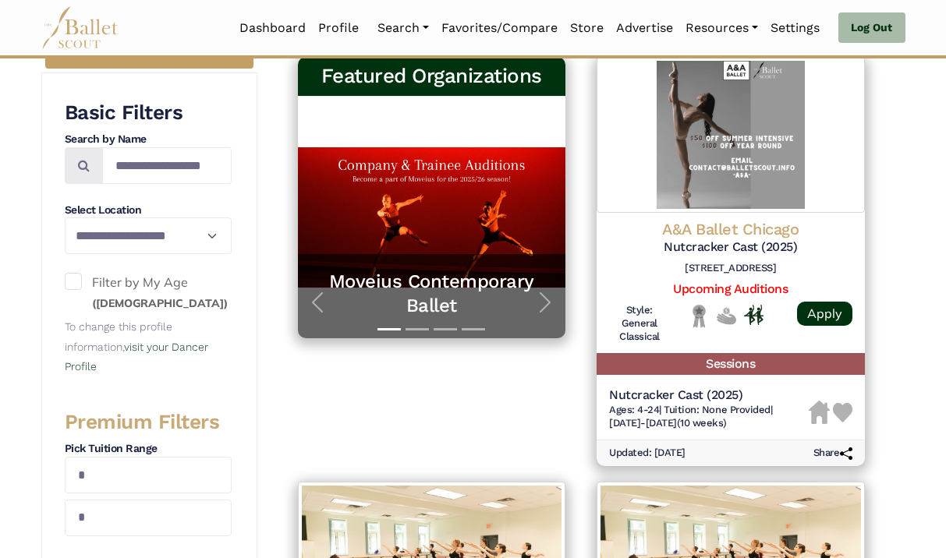
click at [69, 282] on span at bounding box center [73, 281] width 17 height 17
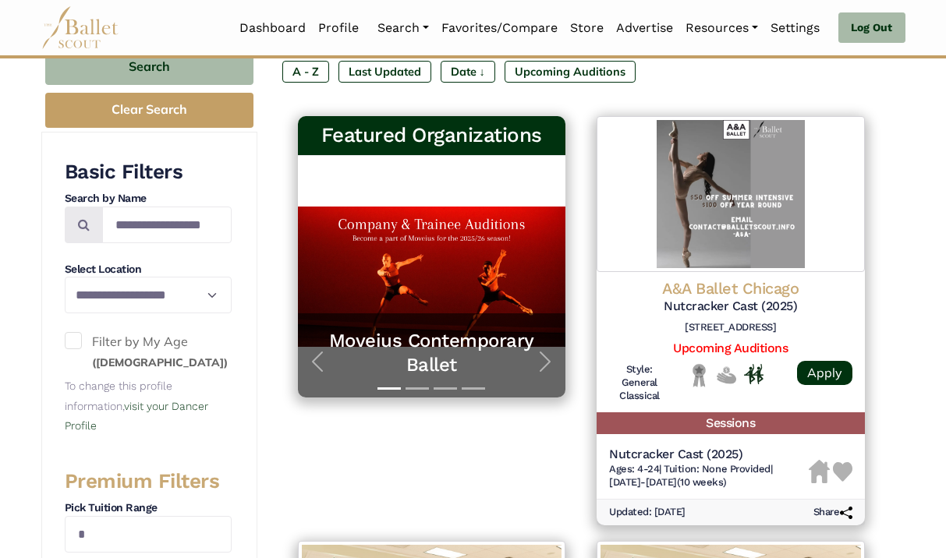
scroll to position [195, 0]
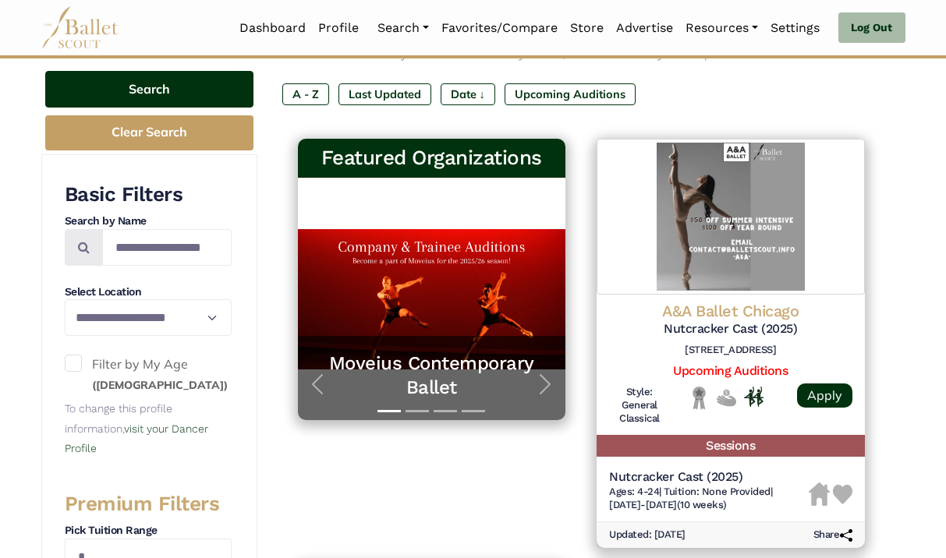
click at [186, 83] on button "Search" at bounding box center [149, 89] width 208 height 37
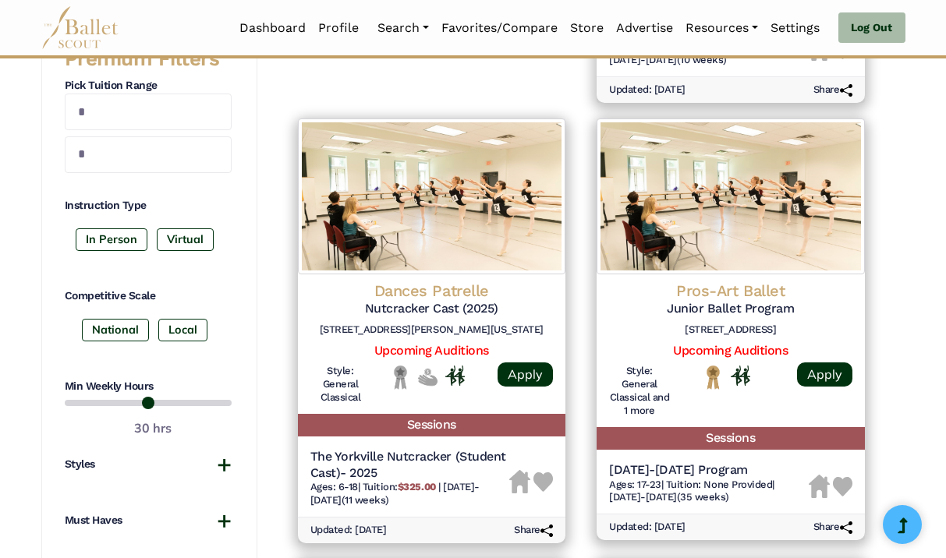
scroll to position [293, 0]
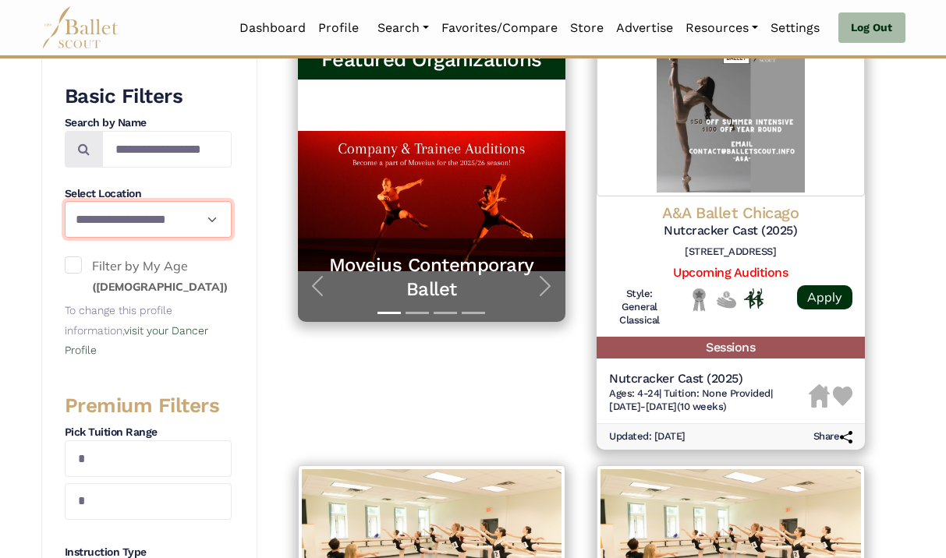
click at [189, 213] on select "**********" at bounding box center [148, 219] width 167 height 37
select select "**"
click at [65, 201] on select "**********" at bounding box center [148, 219] width 167 height 37
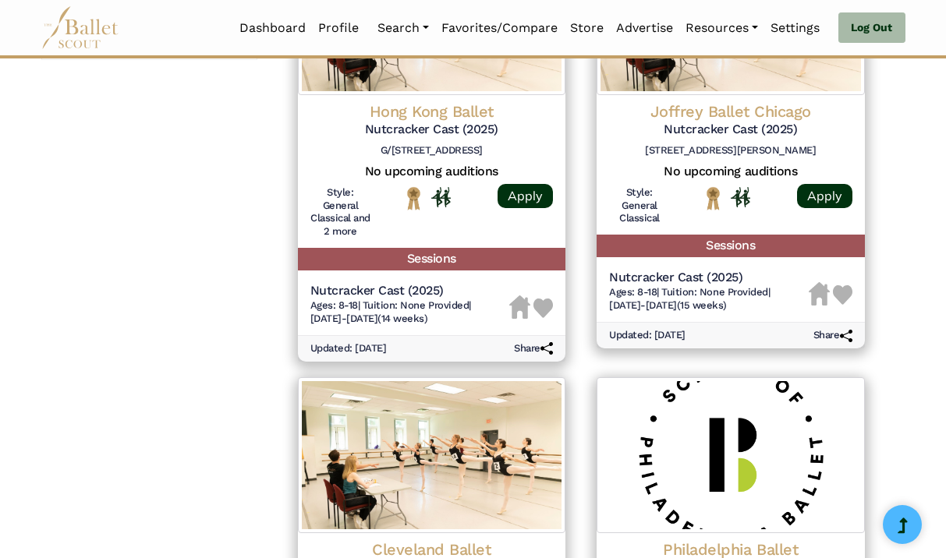
scroll to position [1027, 0]
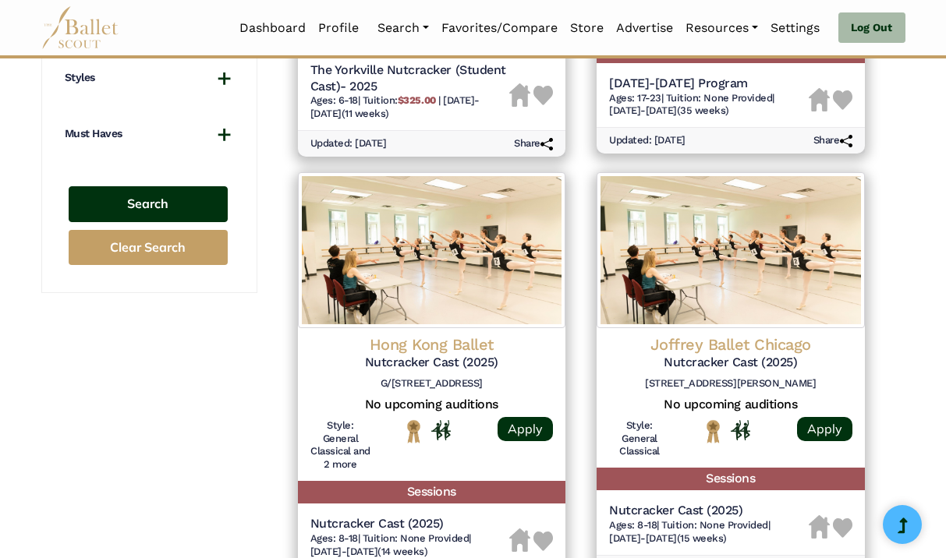
click at [147, 192] on button "Search" at bounding box center [148, 204] width 159 height 37
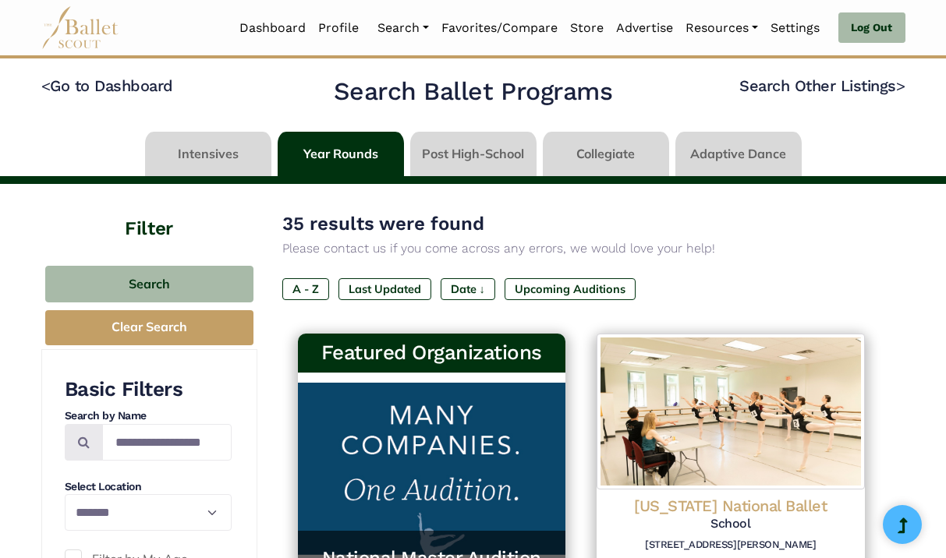
select select "**"
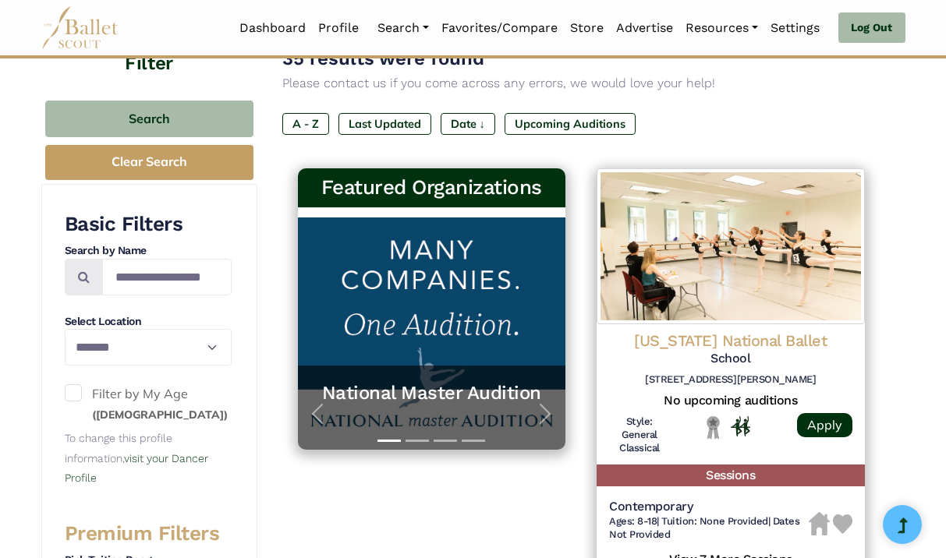
scroll to position [41, 0]
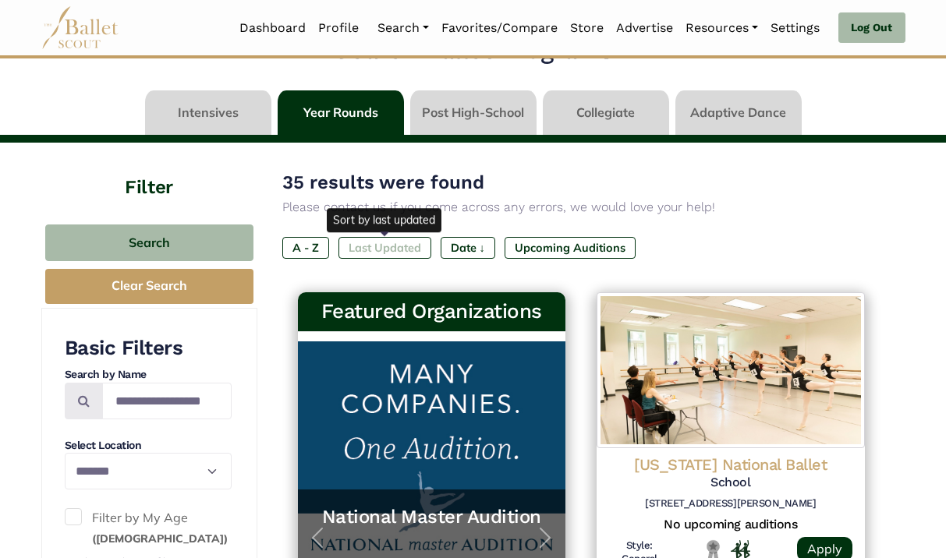
click at [397, 250] on label "Last Updated" at bounding box center [384, 248] width 93 height 22
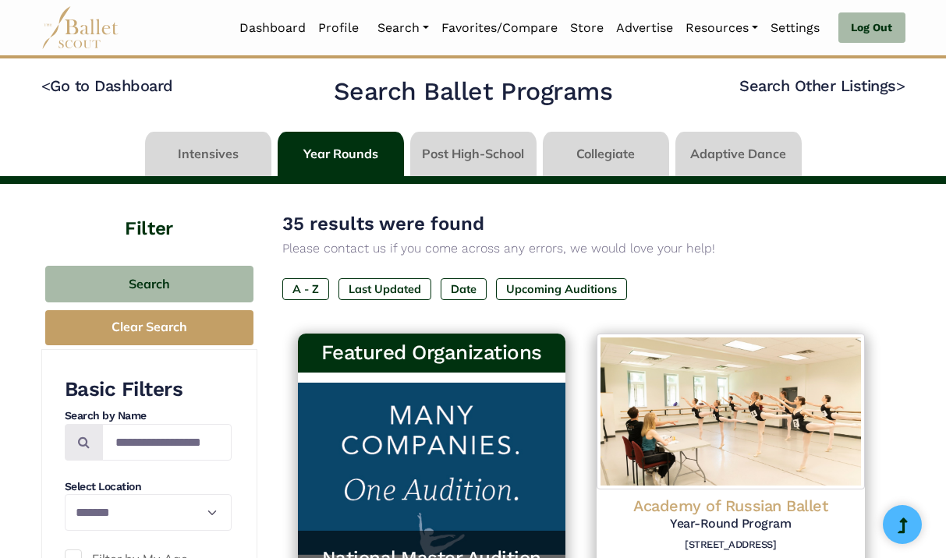
select select "**"
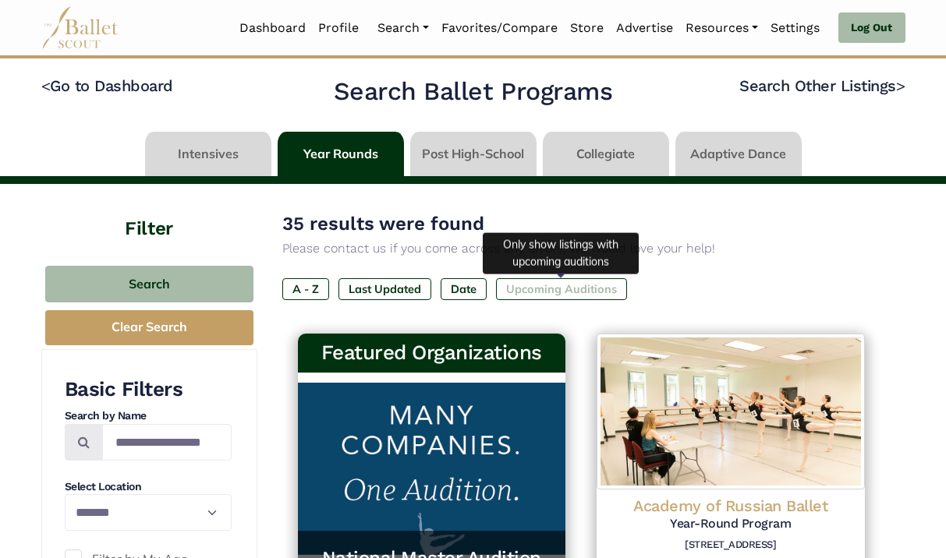
click at [572, 285] on label "Upcoming Auditions" at bounding box center [561, 289] width 131 height 22
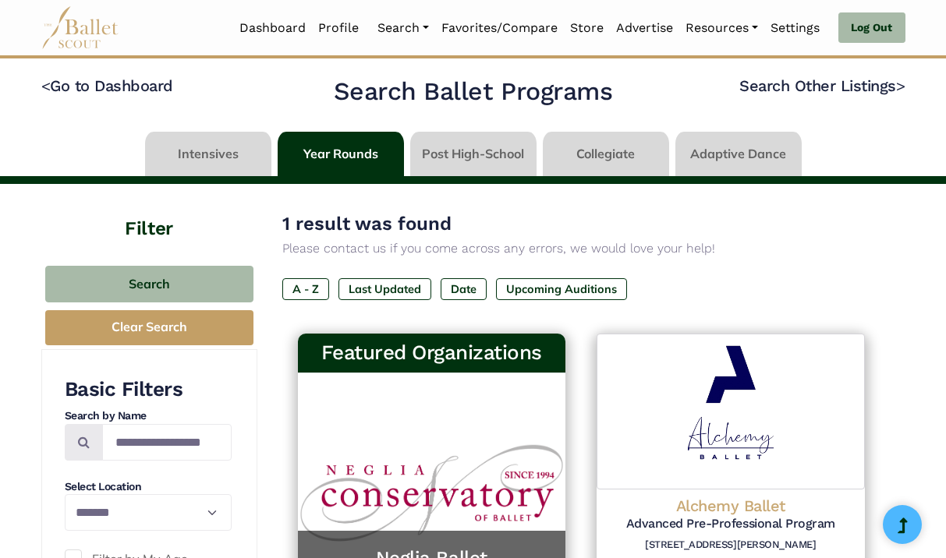
select select "**"
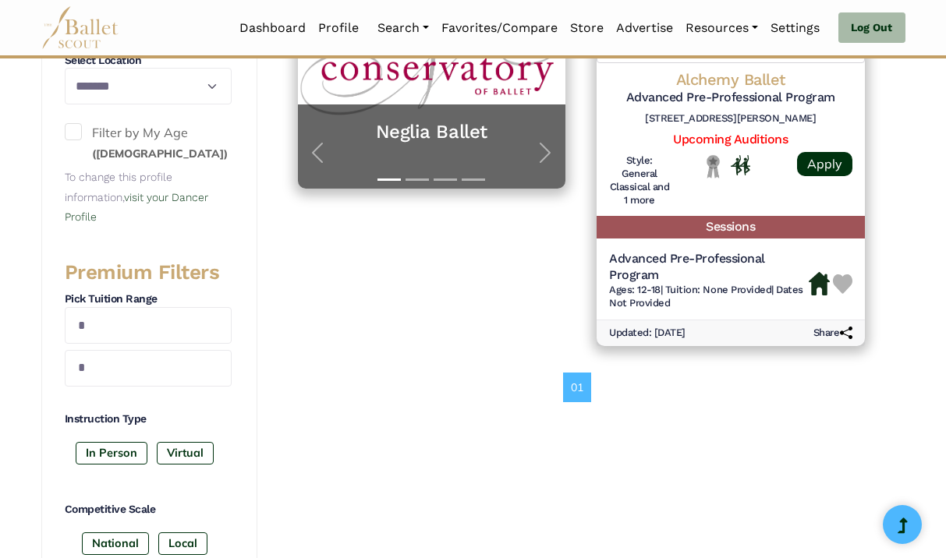
scroll to position [222, 0]
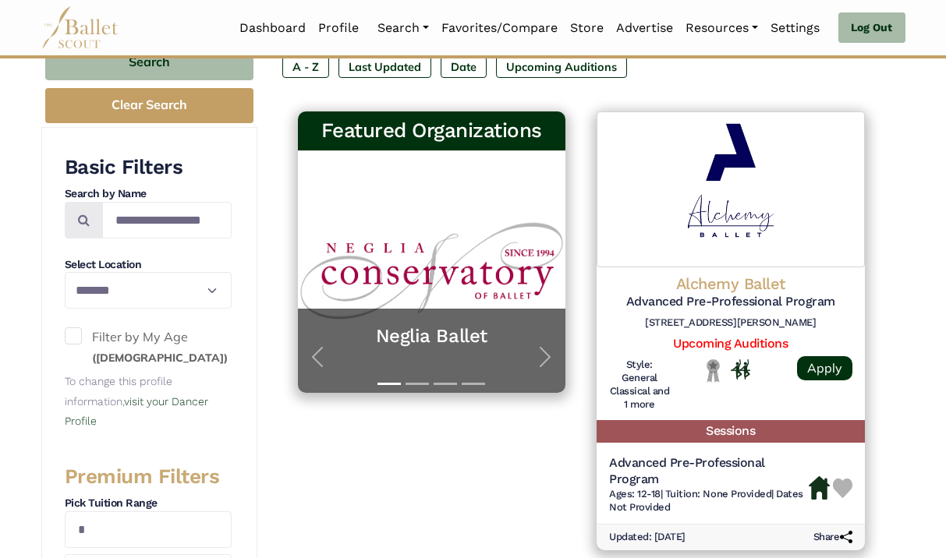
click at [76, 342] on span at bounding box center [73, 336] width 17 height 17
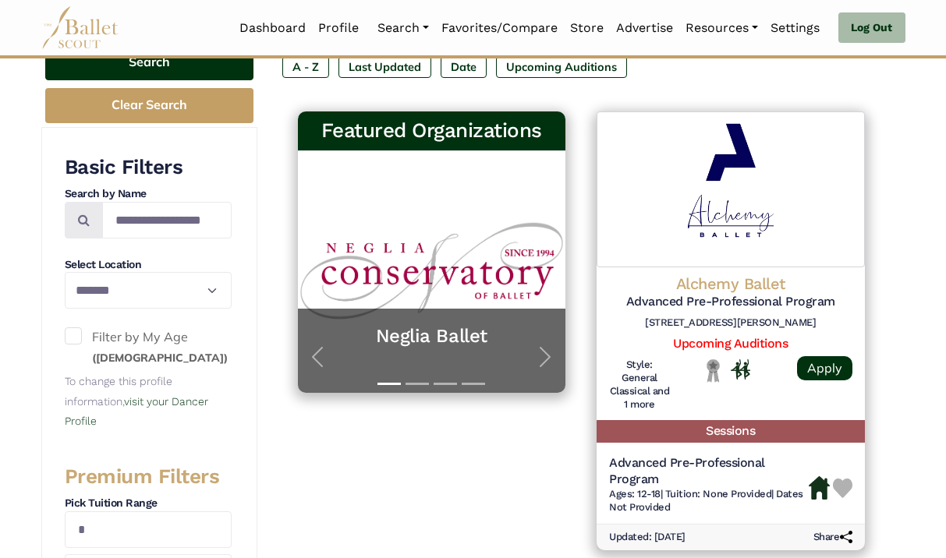
click at [196, 73] on button "Search" at bounding box center [149, 62] width 208 height 37
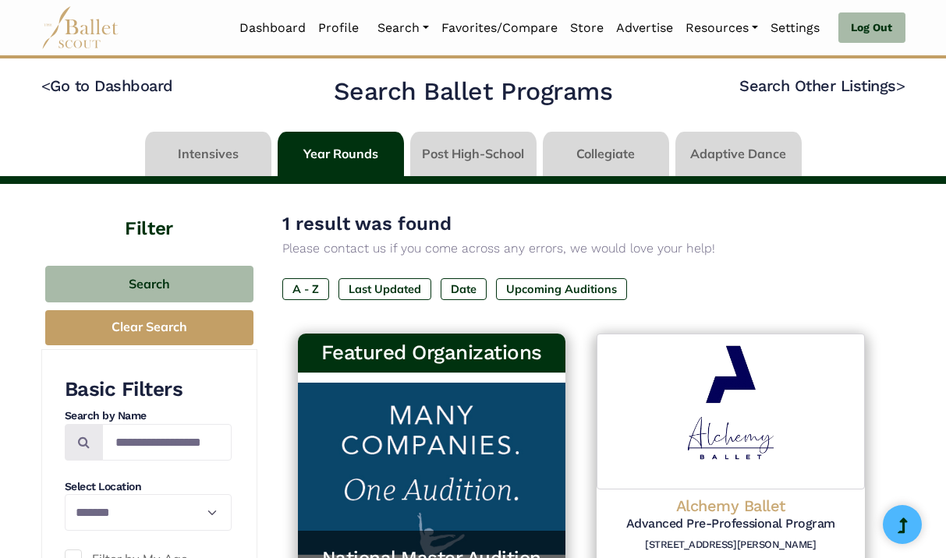
select select "**"
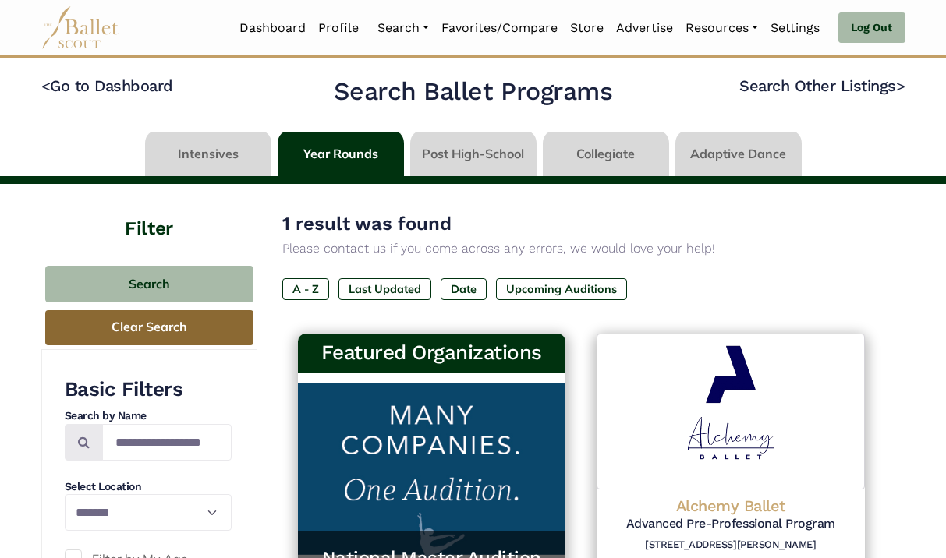
click at [129, 334] on button "Clear Search" at bounding box center [149, 327] width 208 height 35
